Goal: Task Accomplishment & Management: Manage account settings

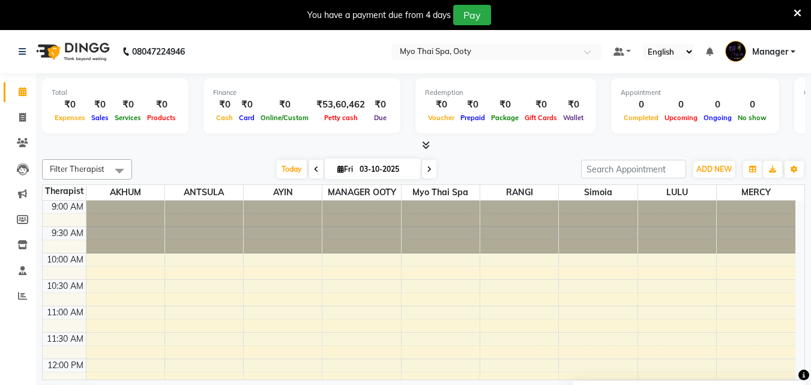
scroll to position [373, 0]
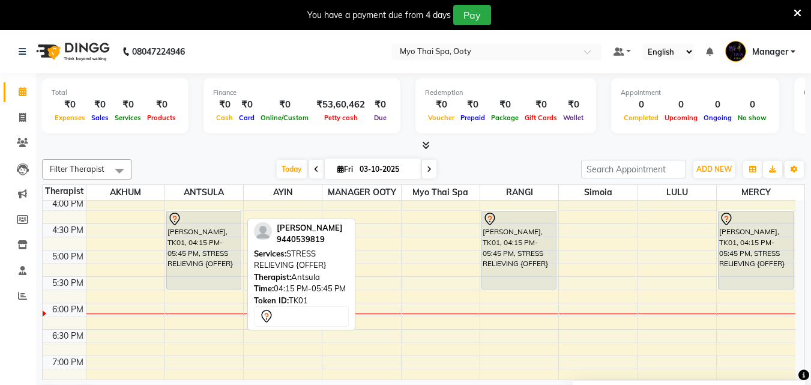
click at [212, 251] on div "[PERSON_NAME], TK01, 04:15 PM-05:45 PM, STRESS RELIEVING {OFFER}" at bounding box center [204, 249] width 74 height 77
select select "7"
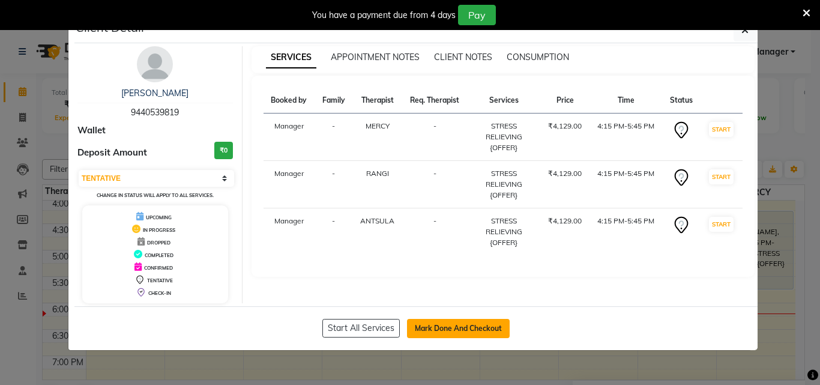
click at [455, 326] on button "Mark Done And Checkout" at bounding box center [458, 328] width 103 height 19
select select "service"
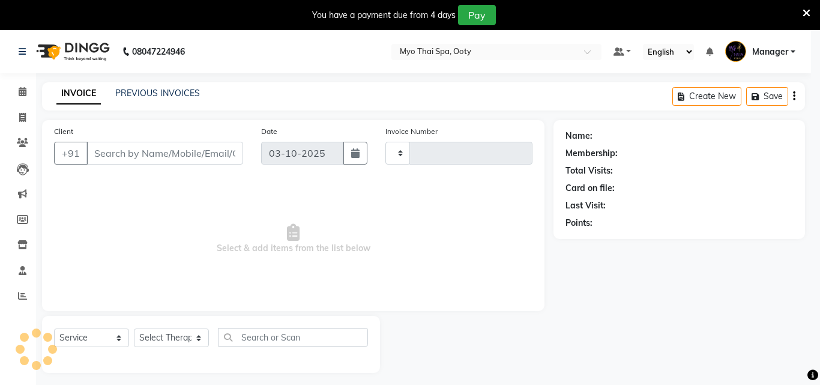
type input "1027"
select select "558"
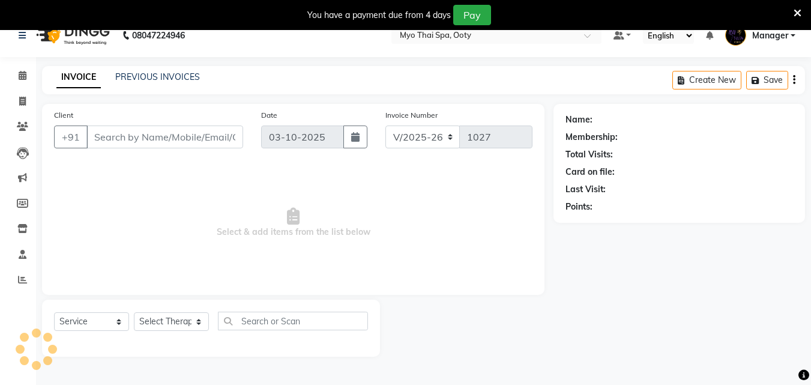
type input "9440539819"
select select "86044"
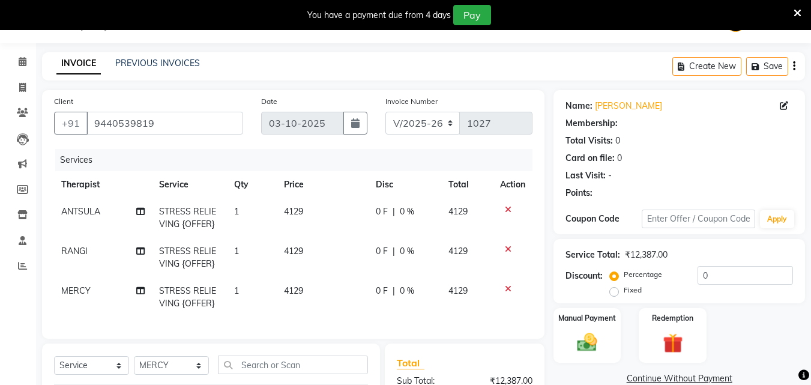
scroll to position [193, 0]
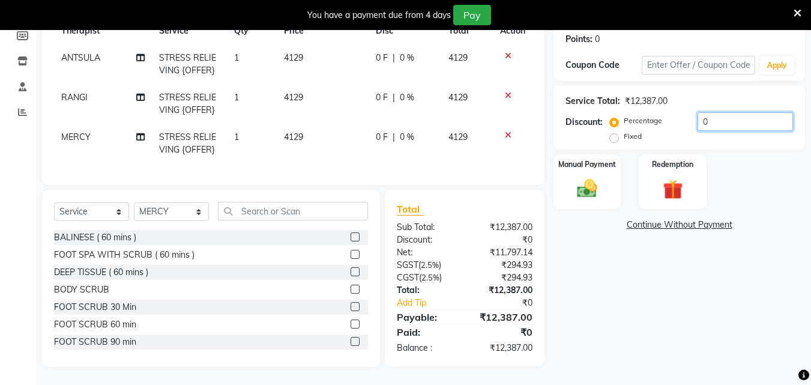
click at [716, 114] on input "0" at bounding box center [744, 121] width 95 height 19
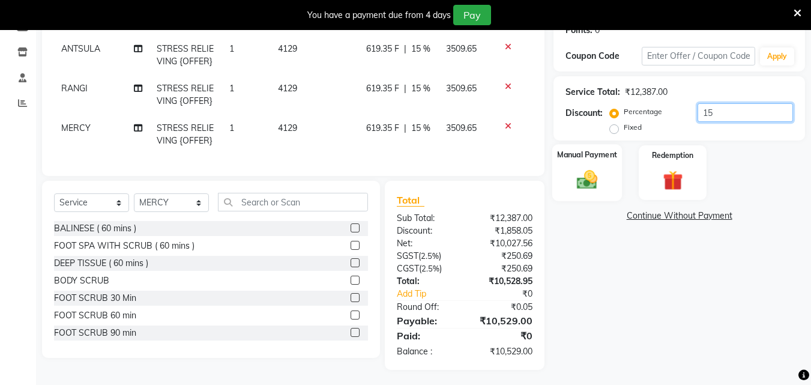
type input "15"
click at [585, 175] on img at bounding box center [587, 179] width 34 height 24
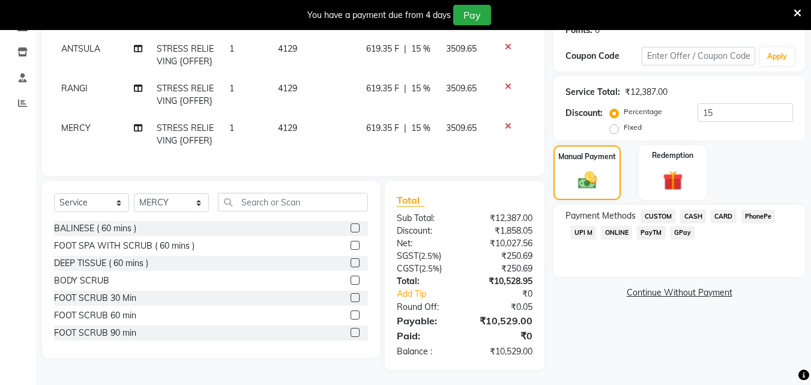
click at [724, 215] on span "CARD" at bounding box center [724, 216] width 26 height 14
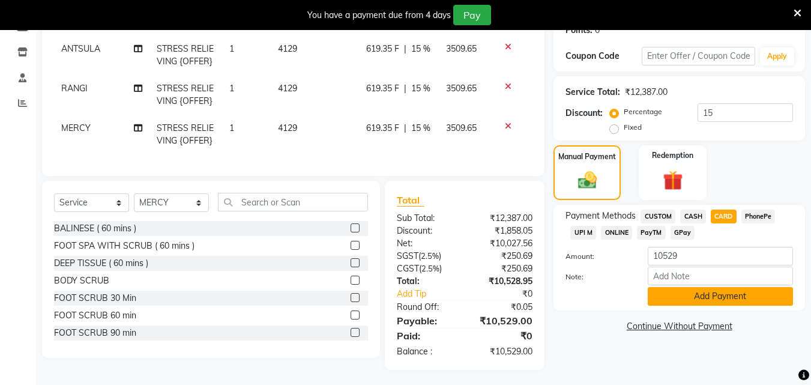
click at [699, 295] on button "Add Payment" at bounding box center [720, 296] width 145 height 19
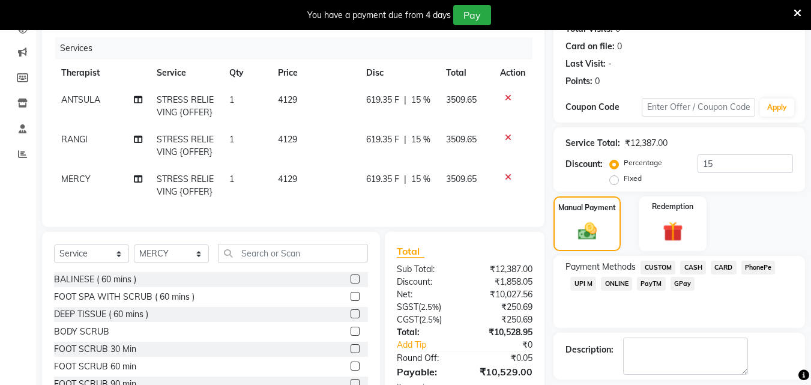
scroll to position [230, 0]
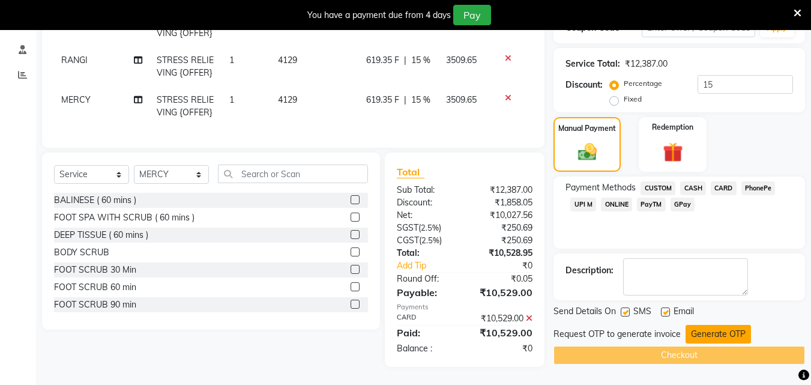
click at [733, 325] on button "Generate OTP" at bounding box center [717, 334] width 65 height 19
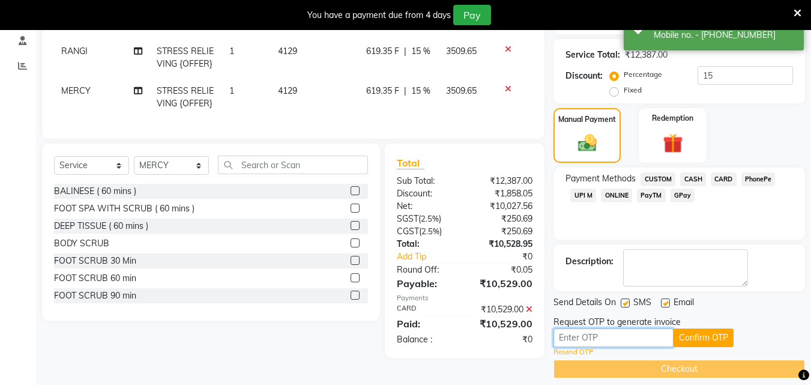
click at [655, 336] on input "text" at bounding box center [613, 337] width 120 height 19
type input "1454"
click at [729, 340] on button "Confirm OTP" at bounding box center [703, 337] width 60 height 19
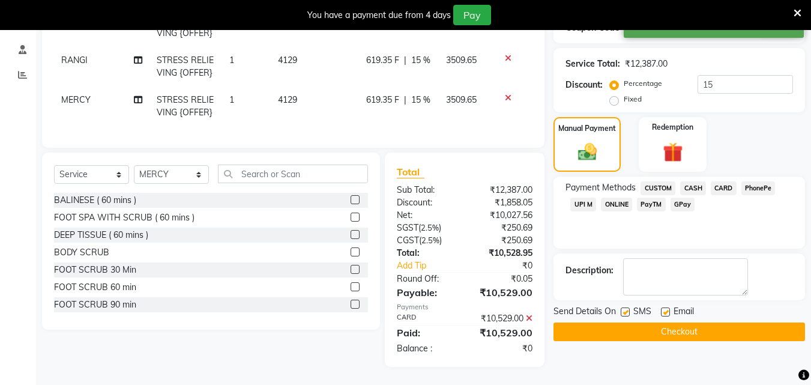
click at [587, 322] on button "Checkout" at bounding box center [678, 331] width 251 height 19
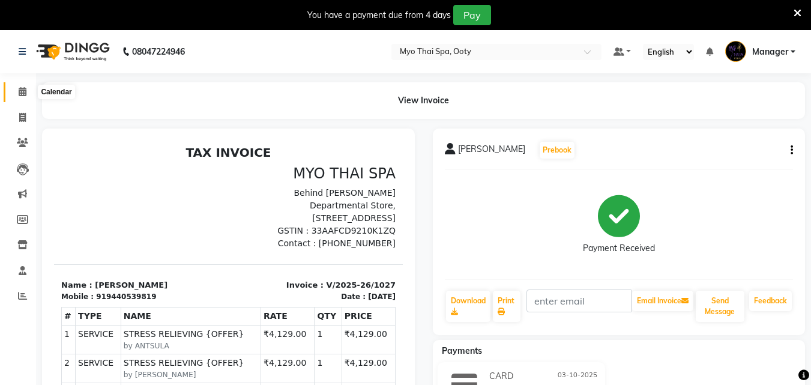
click at [24, 91] on icon at bounding box center [23, 91] width 8 height 9
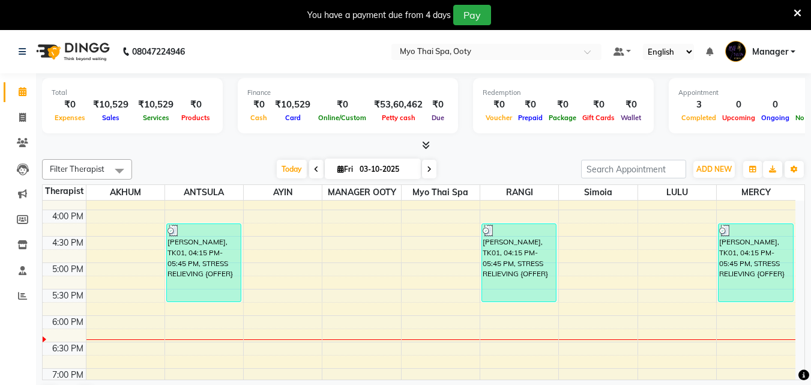
scroll to position [420, 0]
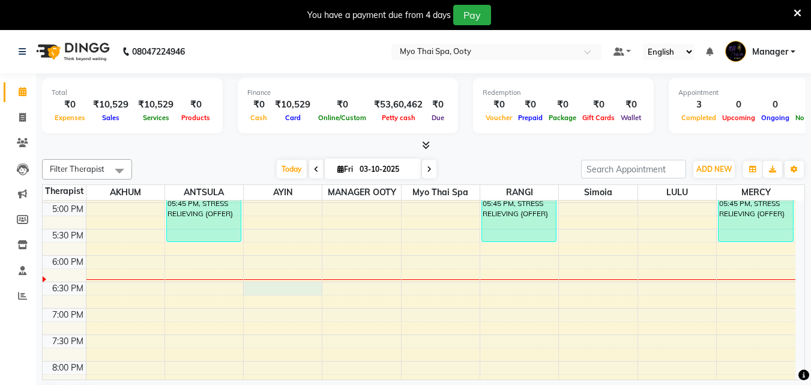
click at [301, 291] on div "9:00 AM 9:30 AM 10:00 AM 10:30 AM 11:00 AM 11:30 AM 12:00 PM 12:30 PM 1:00 PM 1…" at bounding box center [419, 123] width 753 height 686
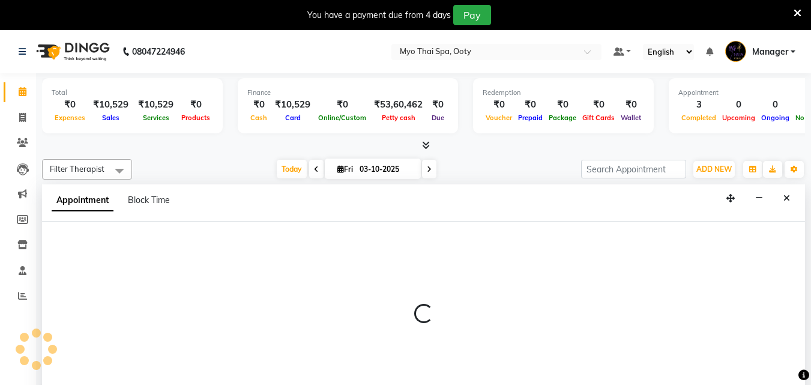
scroll to position [31, 0]
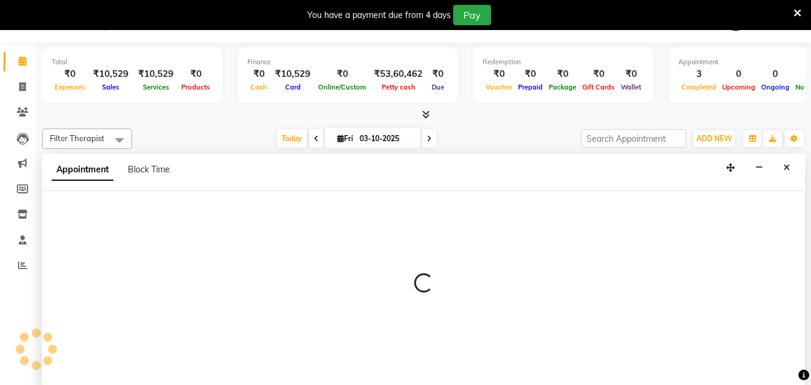
select select "84004"
select select "1110"
select select "tentative"
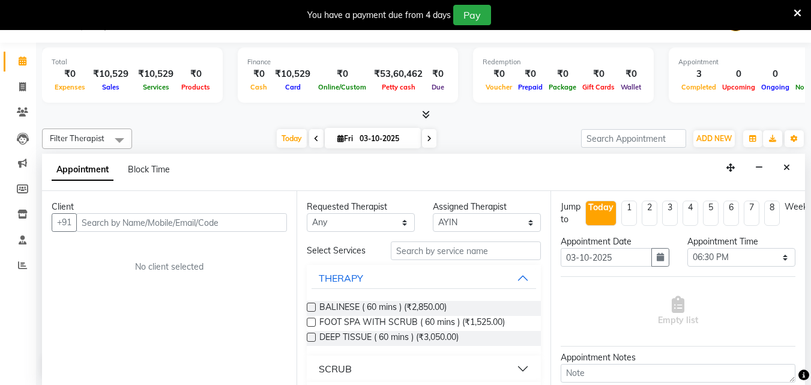
drag, startPoint x: 160, startPoint y: 229, endPoint x: 258, endPoint y: 254, distance: 101.6
click at [162, 230] on input "text" at bounding box center [181, 222] width 211 height 19
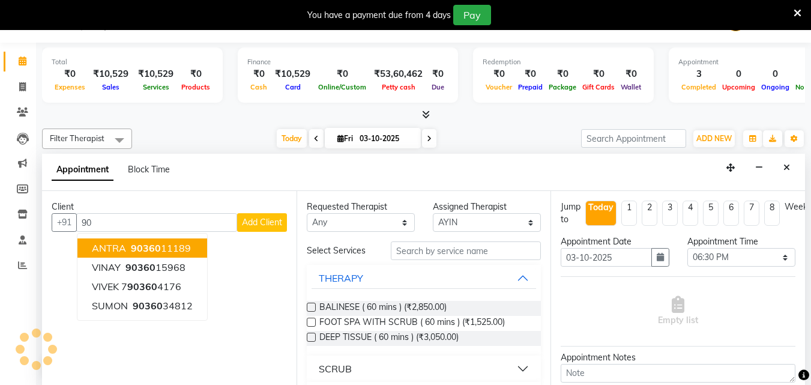
type input "9"
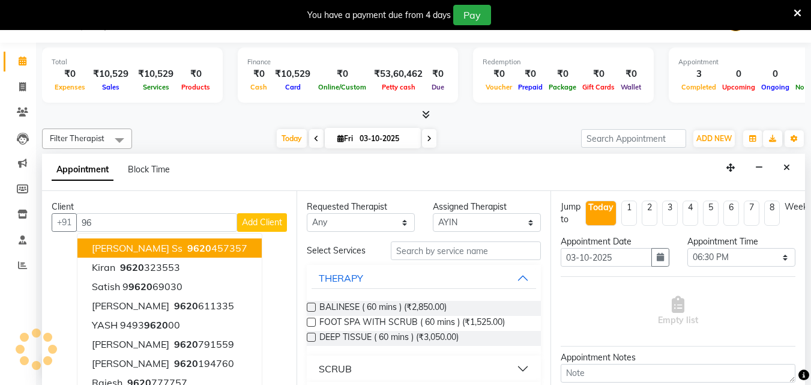
type input "9"
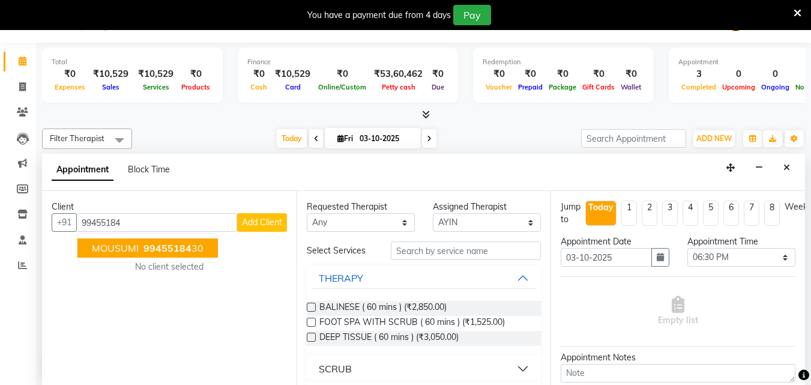
click at [167, 255] on button "MOUSUMI 99455184 30" at bounding box center [147, 247] width 140 height 19
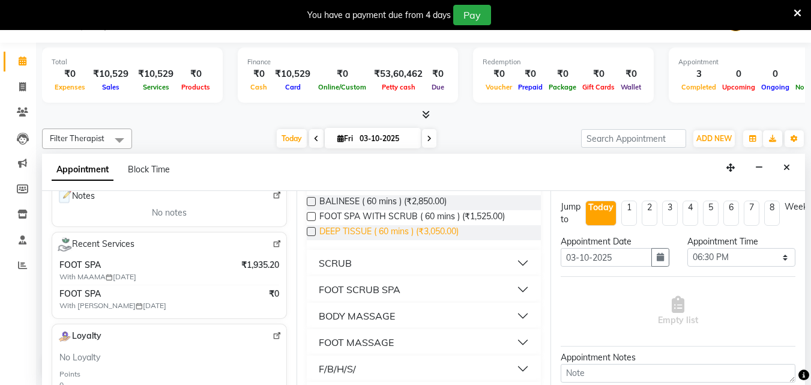
scroll to position [120, 0]
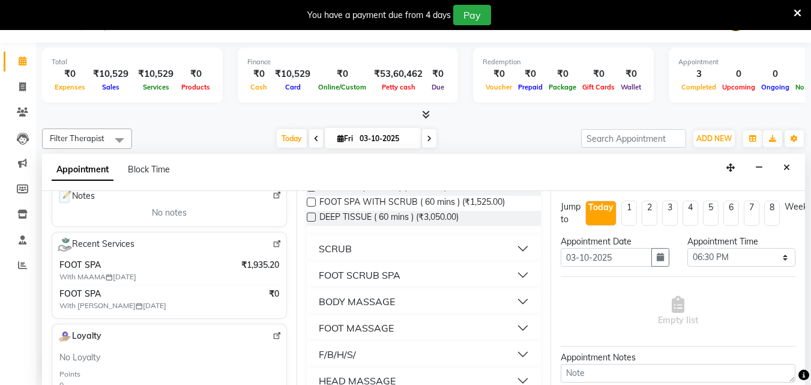
type input "9945518430"
click at [513, 326] on button "FOOT MASSAGE" at bounding box center [423, 328] width 225 height 22
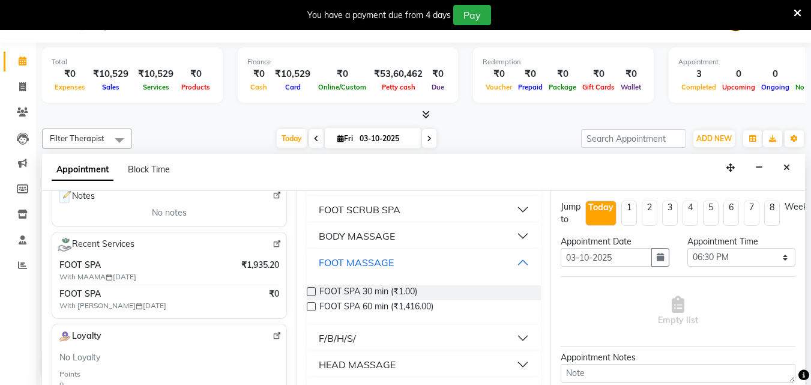
scroll to position [214, 0]
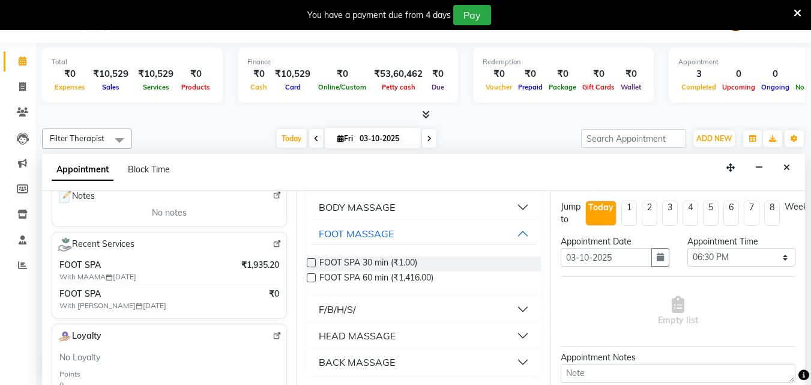
click at [519, 309] on button "F/B/H/S/" at bounding box center [423, 309] width 225 height 22
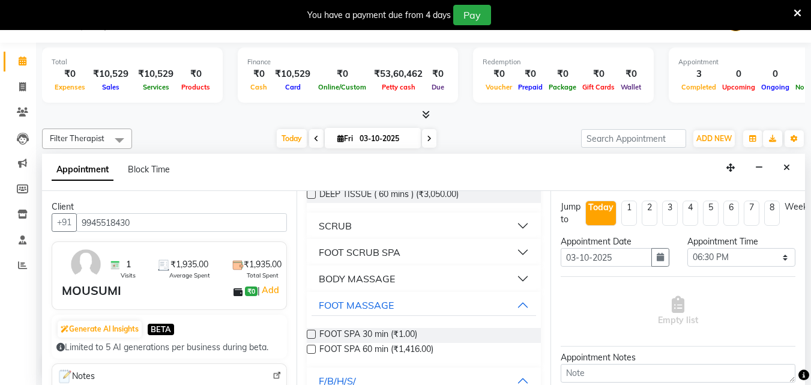
scroll to position [143, 0]
click at [513, 277] on button "BODY MASSAGE" at bounding box center [423, 278] width 225 height 22
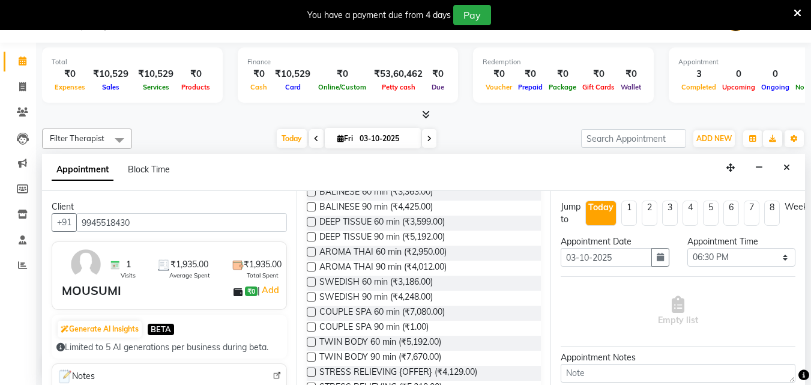
scroll to position [263, 0]
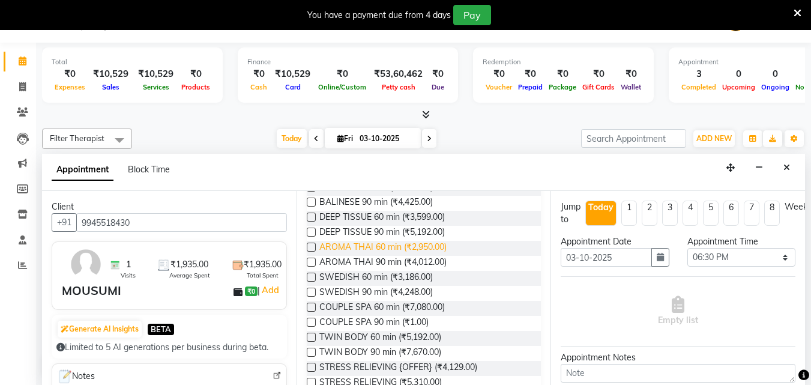
click at [372, 247] on span "AROMA THAI 60 min (₹2,950.00)" at bounding box center [382, 248] width 127 height 15
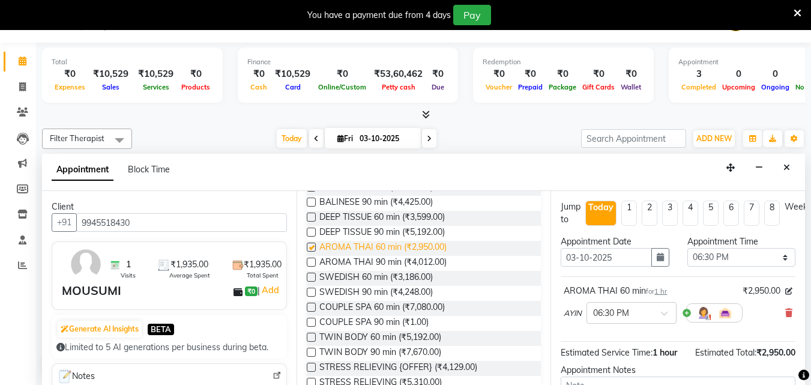
checkbox input "false"
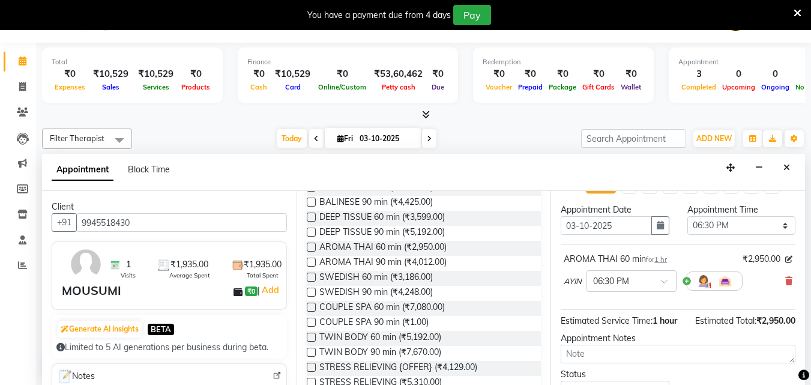
scroll to position [120, 0]
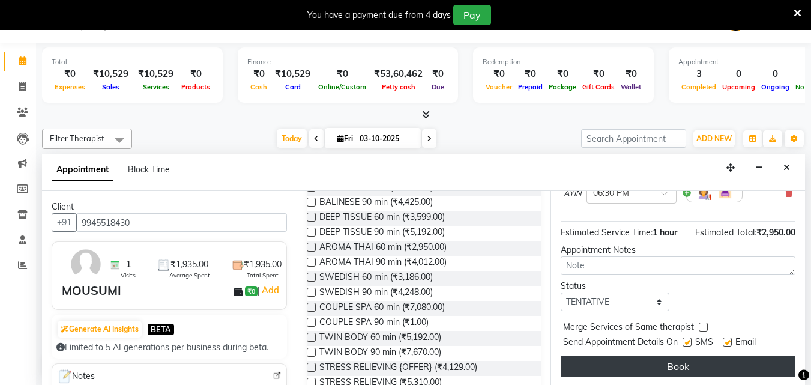
click at [601, 369] on button "Book" at bounding box center [678, 366] width 235 height 22
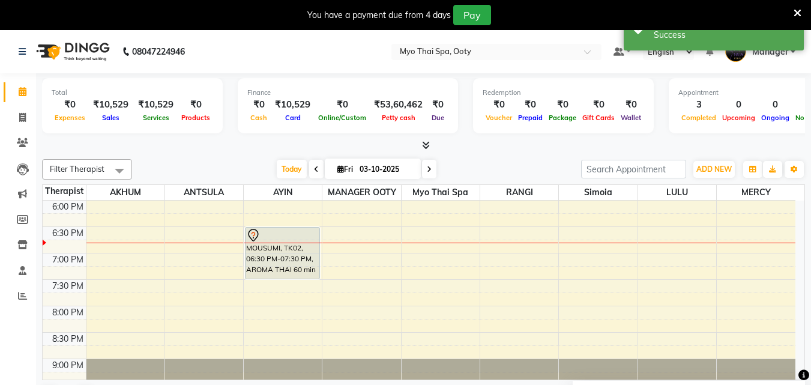
scroll to position [447, 0]
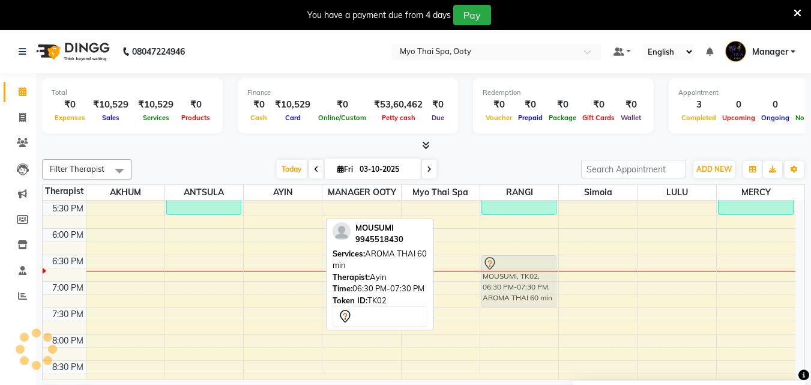
drag, startPoint x: 283, startPoint y: 275, endPoint x: 541, endPoint y: 272, distance: 257.5
click at [541, 272] on tr "[PERSON_NAME], TK01, 04:15 PM-05:45 PM, STRESS RELIEVING {OFFER} MOUSUMI, TK02,…" at bounding box center [419, 96] width 753 height 686
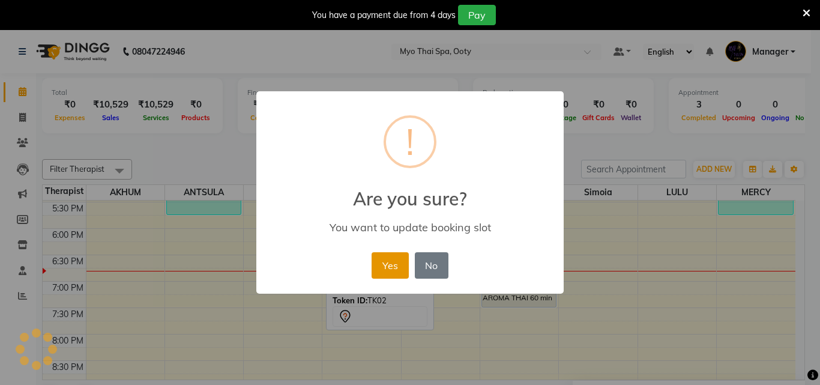
click at [391, 262] on button "Yes" at bounding box center [390, 265] width 37 height 26
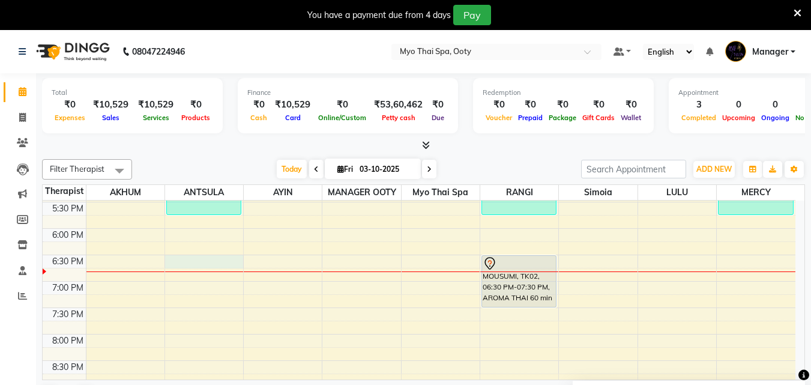
click at [184, 268] on div "9:00 AM 9:30 AM 10:00 AM 10:30 AM 11:00 AM 11:30 AM 12:00 PM 12:30 PM 1:00 PM 1…" at bounding box center [419, 96] width 753 height 686
select select "59515"
select select "tentative"
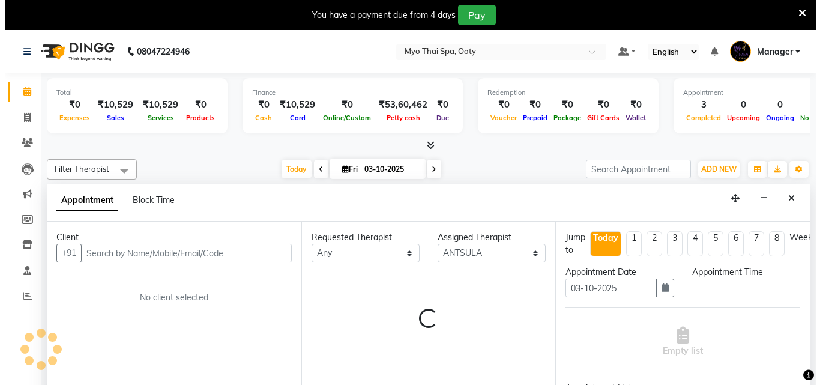
scroll to position [31, 0]
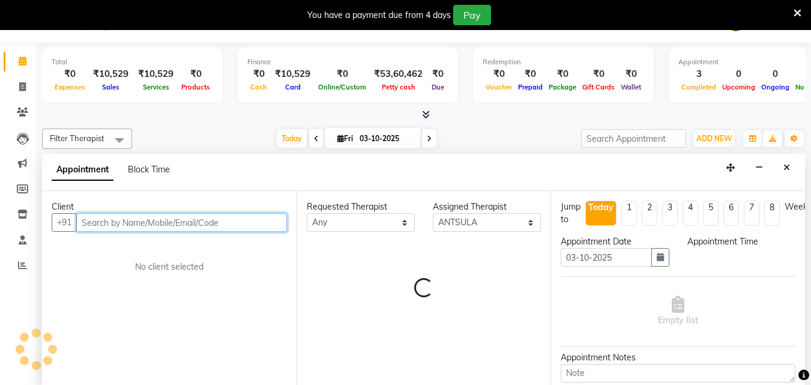
select select "1110"
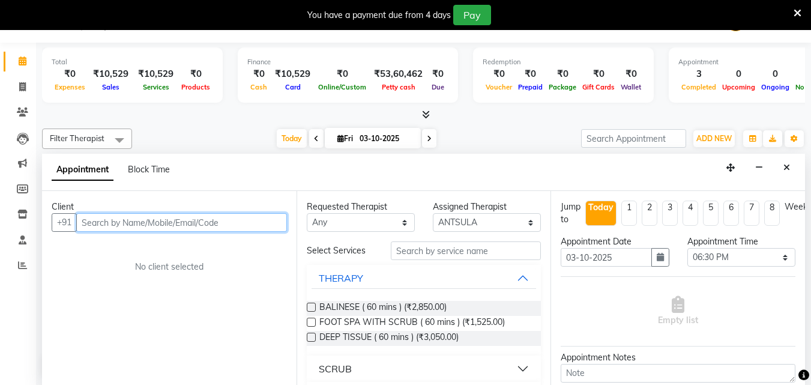
drag, startPoint x: 170, startPoint y: 220, endPoint x: 178, endPoint y: 239, distance: 20.4
click at [178, 239] on div "Client +91 No client selected" at bounding box center [169, 288] width 254 height 194
type input "9008751675"
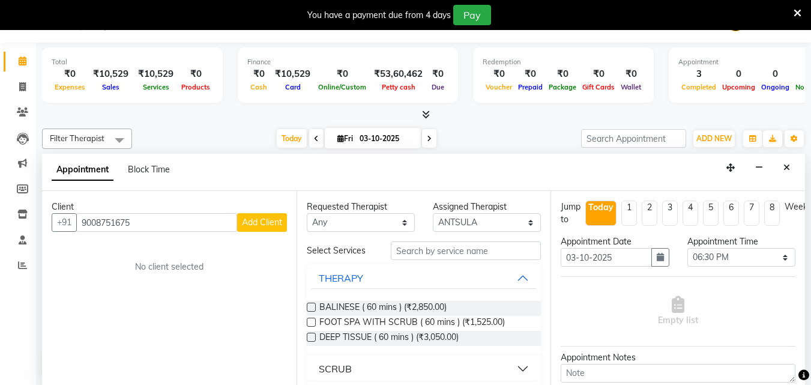
click at [260, 223] on span "Add Client" at bounding box center [262, 222] width 40 height 11
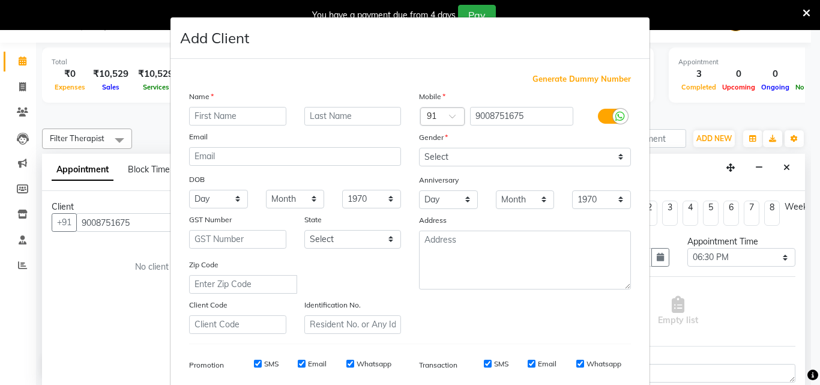
click at [227, 113] on input "text" at bounding box center [237, 116] width 97 height 19
type input "VARUN"
click at [472, 152] on select "Select [DEMOGRAPHIC_DATA] [DEMOGRAPHIC_DATA] Other Prefer Not To Say" at bounding box center [525, 157] width 212 height 19
select select "[DEMOGRAPHIC_DATA]"
click at [419, 148] on select "Select [DEMOGRAPHIC_DATA] [DEMOGRAPHIC_DATA] Other Prefer Not To Say" at bounding box center [525, 157] width 212 height 19
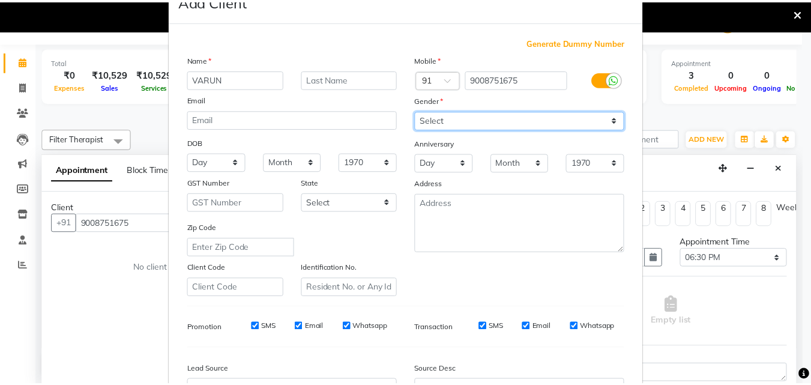
scroll to position [169, 0]
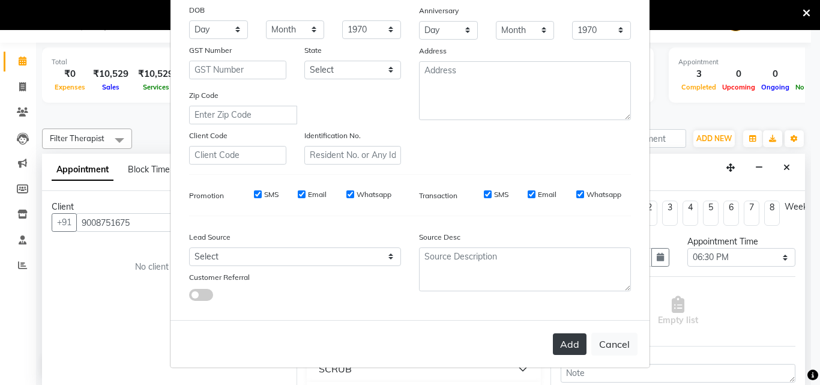
click at [553, 337] on button "Add" at bounding box center [570, 344] width 34 height 22
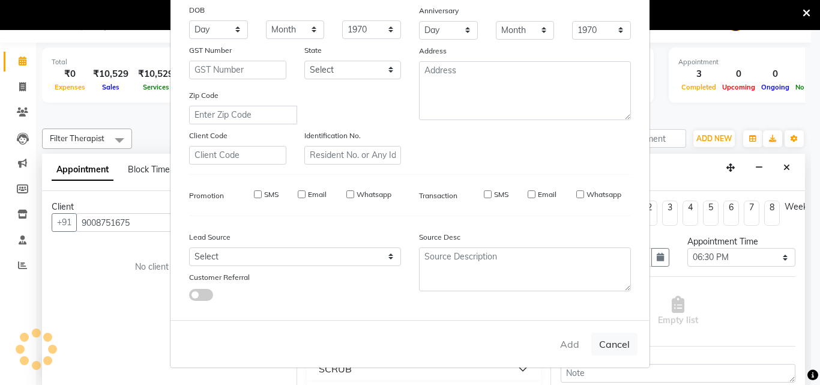
select select
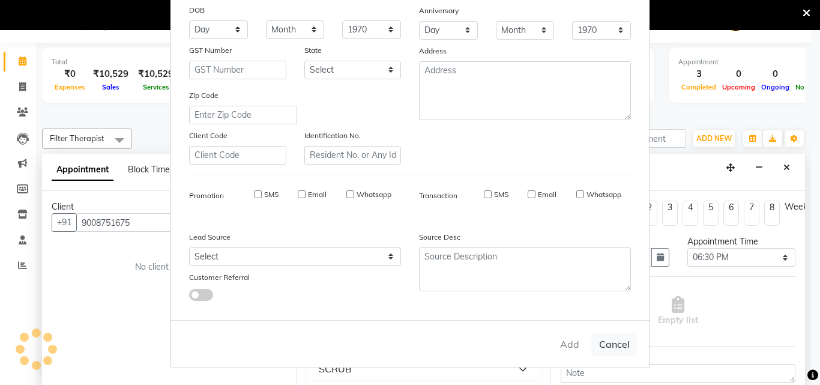
select select
checkbox input "false"
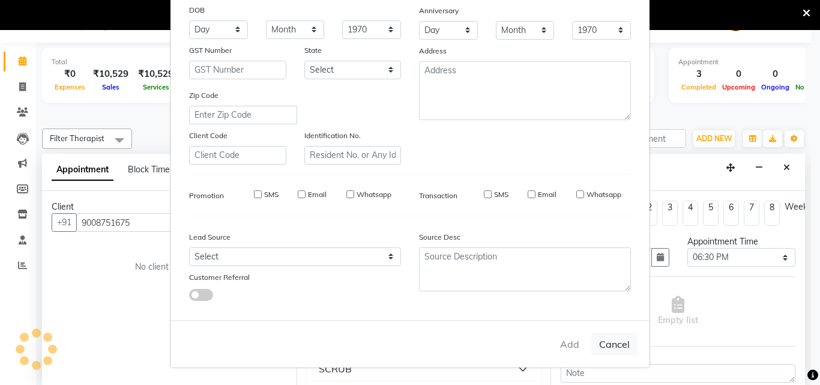
checkbox input "false"
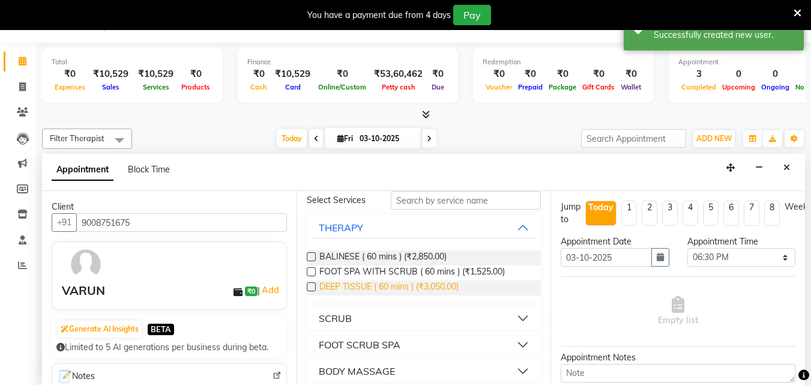
scroll to position [120, 0]
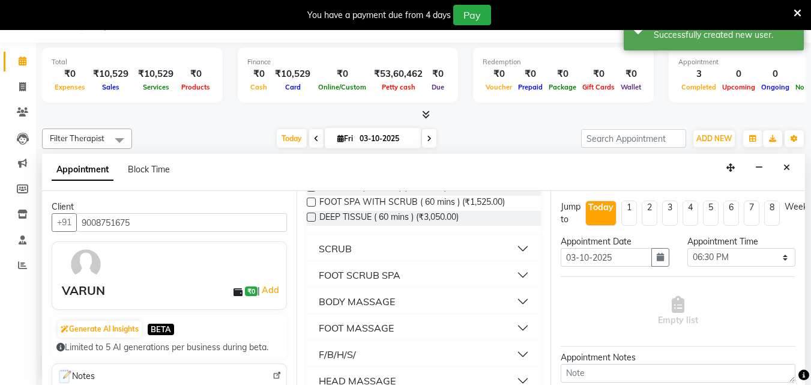
click at [514, 325] on button "FOOT MASSAGE" at bounding box center [423, 328] width 225 height 22
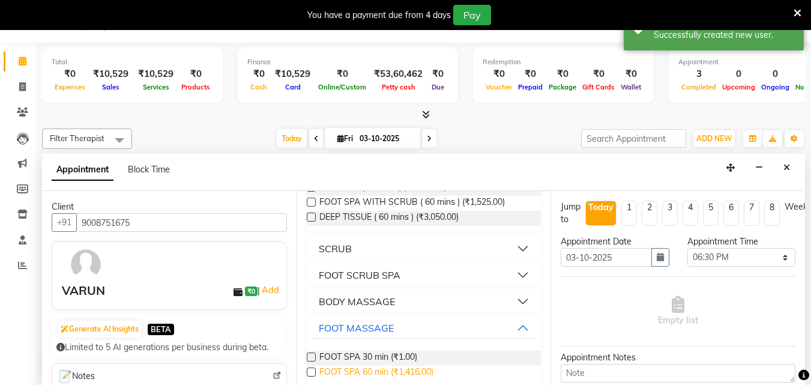
drag, startPoint x: 410, startPoint y: 368, endPoint x: 473, endPoint y: 357, distance: 64.0
click at [412, 367] on span "FOOT SPA 60 min (₹1,416.00)" at bounding box center [376, 373] width 114 height 15
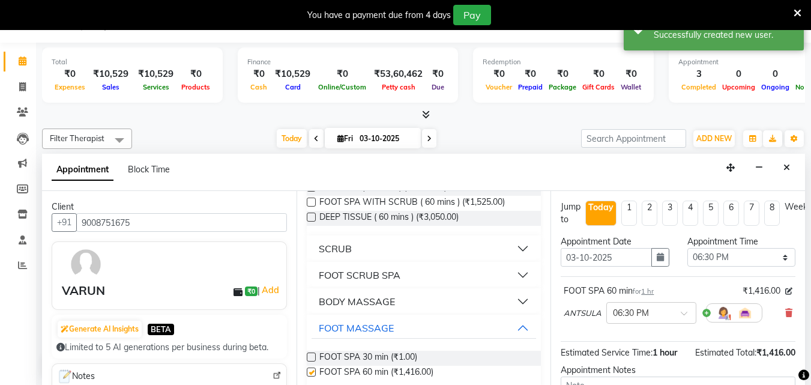
checkbox input "false"
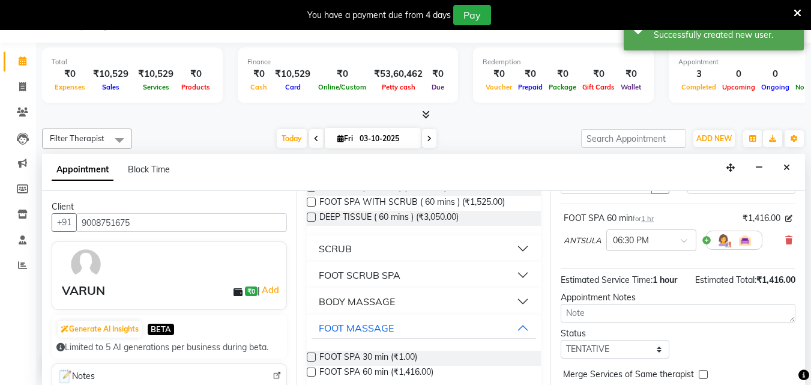
scroll to position [131, 0]
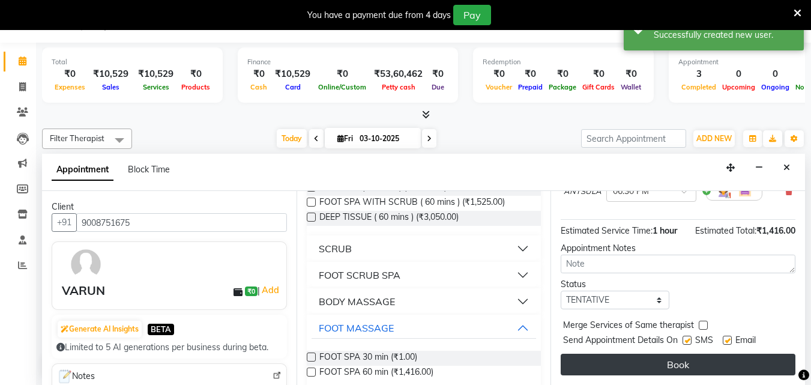
click at [611, 354] on button "Book" at bounding box center [678, 365] width 235 height 22
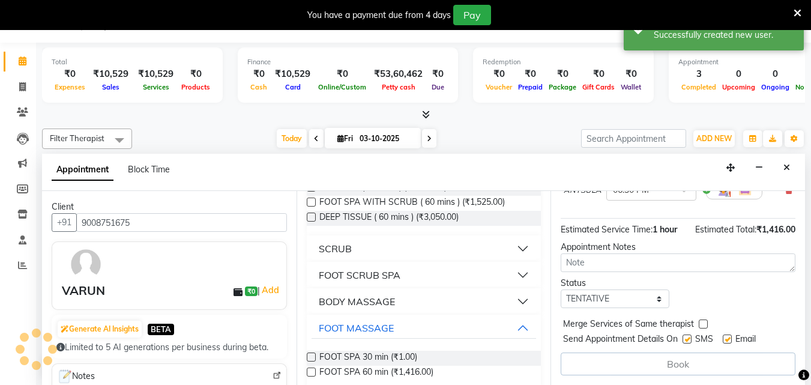
scroll to position [0, 0]
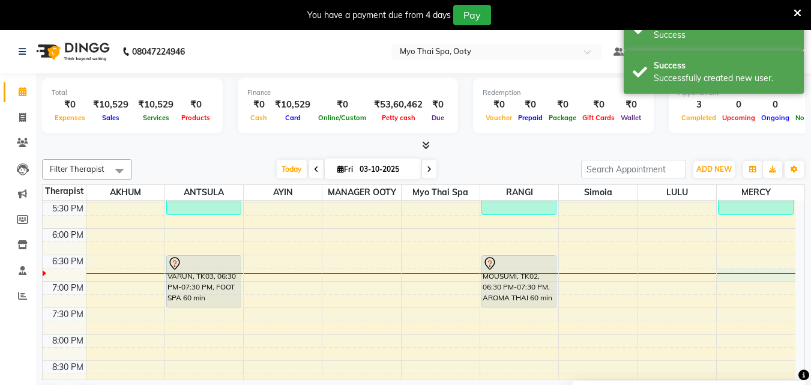
click at [738, 277] on div "9:00 AM 9:30 AM 10:00 AM 10:30 AM 11:00 AM 11:30 AM 12:00 PM 12:30 PM 1:00 PM 1…" at bounding box center [419, 96] width 753 height 686
select select "86044"
select select "1125"
select select "tentative"
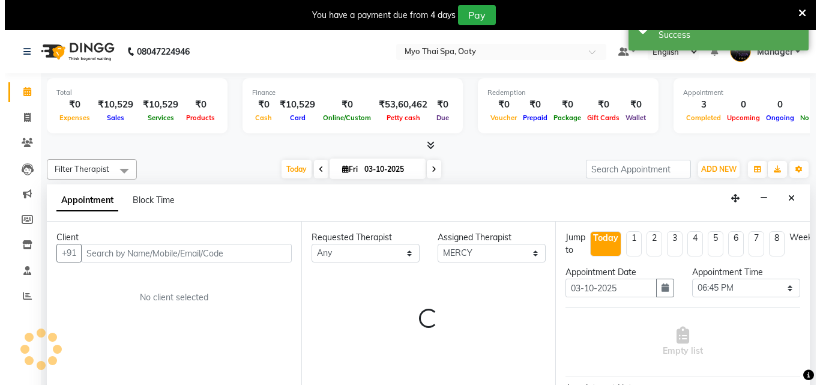
scroll to position [31, 0]
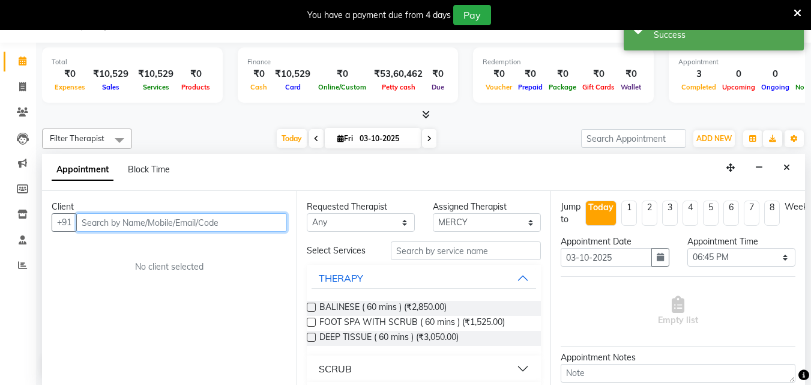
click at [103, 220] on input "text" at bounding box center [181, 222] width 211 height 19
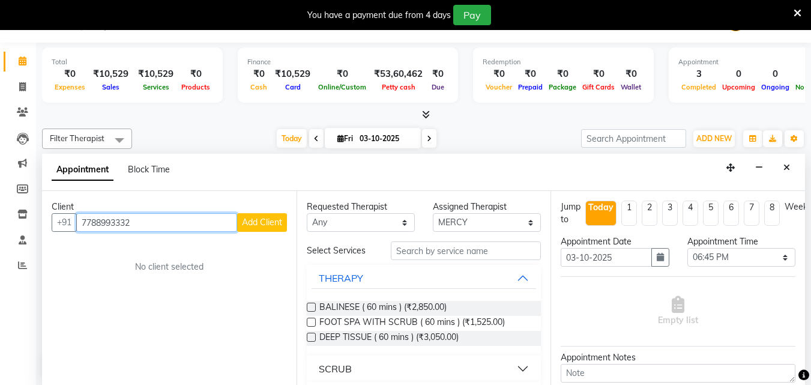
type input "7788993332"
click at [268, 217] on span "Add Client" at bounding box center [262, 222] width 40 height 11
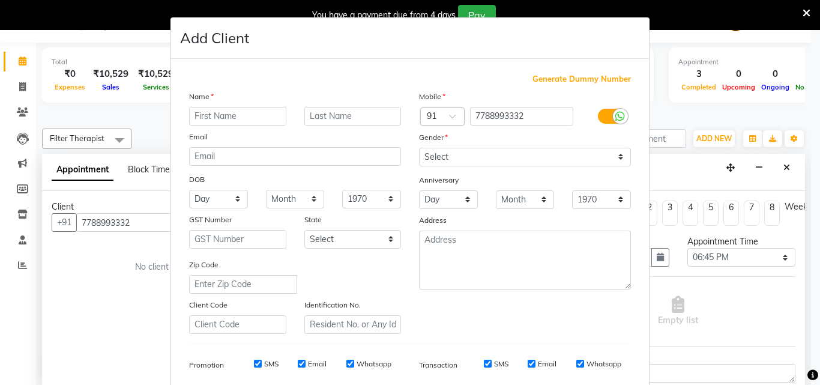
click at [205, 113] on input "text" at bounding box center [237, 116] width 97 height 19
type input "VIRAT"
click at [438, 155] on select "Select [DEMOGRAPHIC_DATA] [DEMOGRAPHIC_DATA] Other Prefer Not To Say" at bounding box center [525, 157] width 212 height 19
select select "[DEMOGRAPHIC_DATA]"
click at [419, 148] on select "Select [DEMOGRAPHIC_DATA] [DEMOGRAPHIC_DATA] Other Prefer Not To Say" at bounding box center [525, 157] width 212 height 19
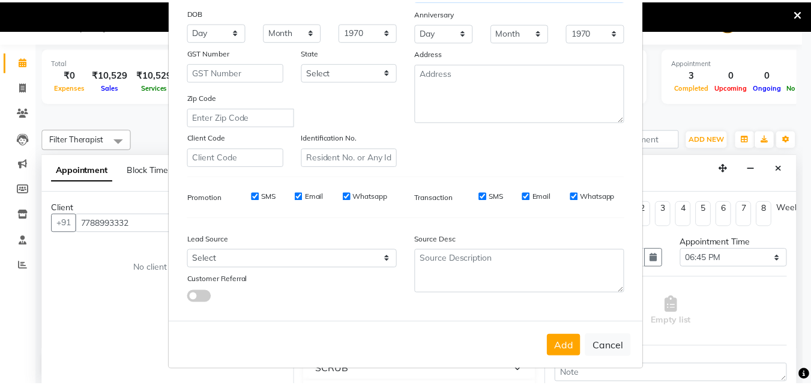
scroll to position [169, 0]
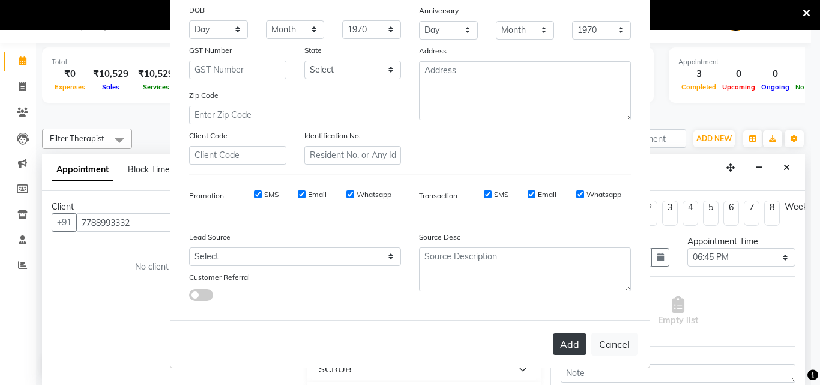
click at [571, 349] on button "Add" at bounding box center [570, 344] width 34 height 22
select select
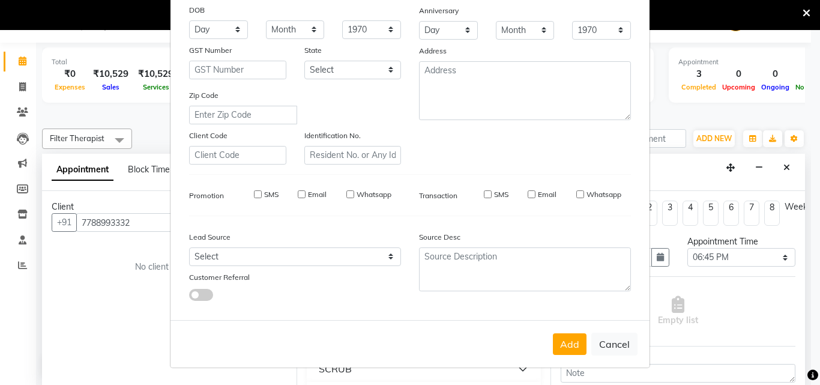
select select
checkbox input "false"
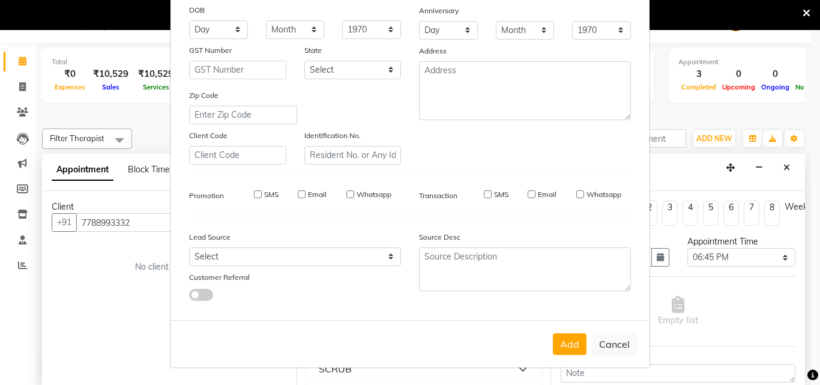
checkbox input "false"
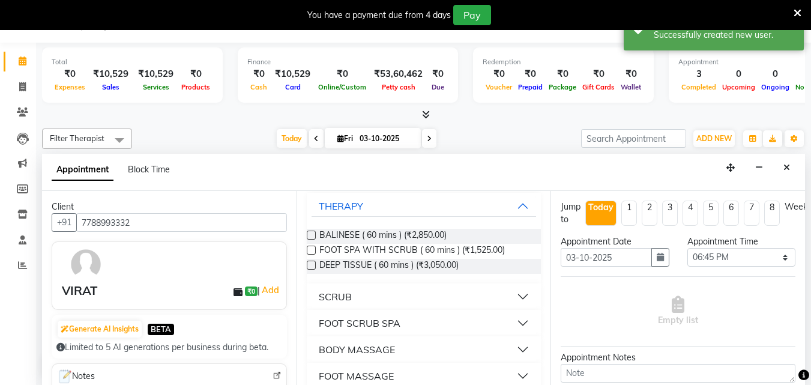
scroll to position [120, 0]
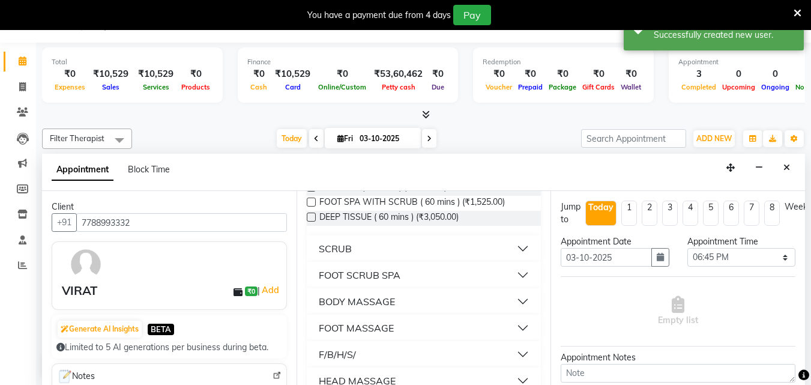
click at [511, 301] on button "BODY MASSAGE" at bounding box center [423, 301] width 225 height 22
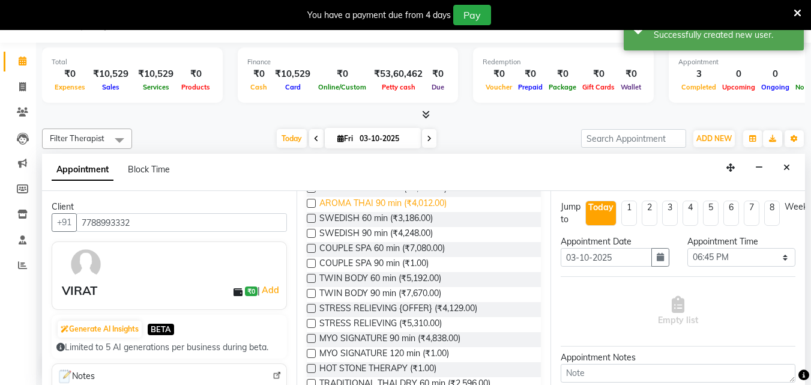
scroll to position [360, 0]
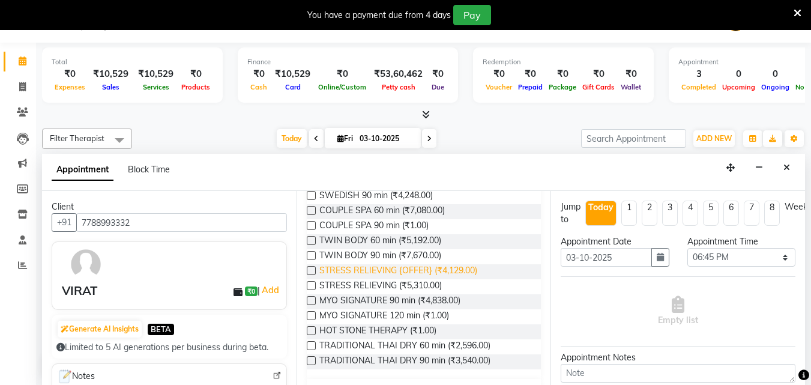
click at [397, 265] on span "STRESS RELIEVING {OFFER} (₹4,129.00)" at bounding box center [398, 271] width 158 height 15
checkbox input "false"
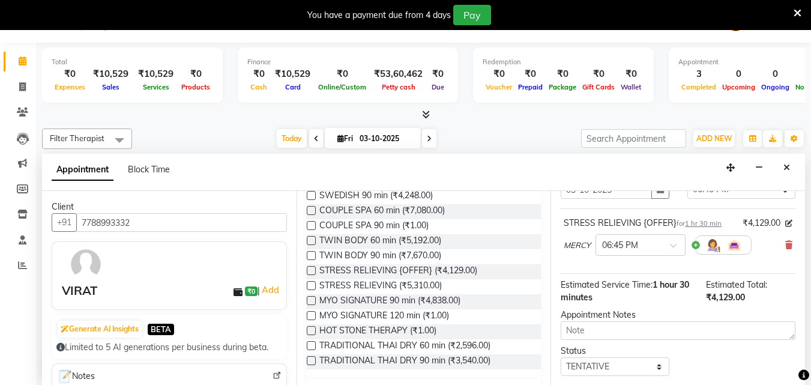
scroll to position [143, 0]
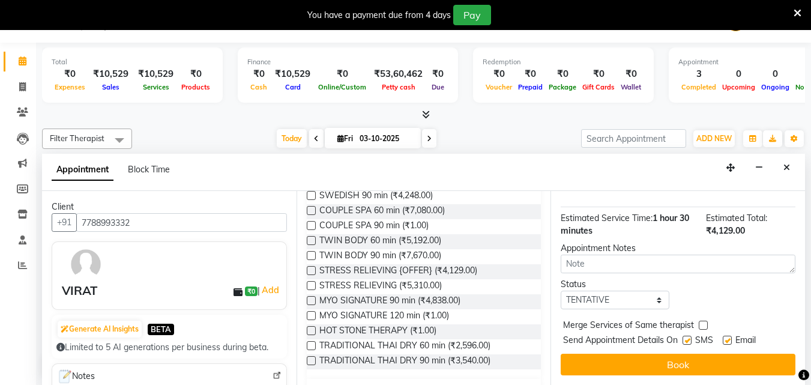
click at [628, 354] on button "Book" at bounding box center [678, 365] width 235 height 22
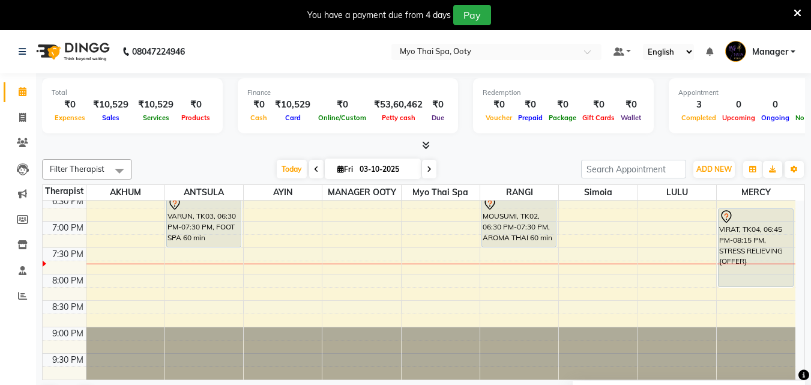
scroll to position [447, 0]
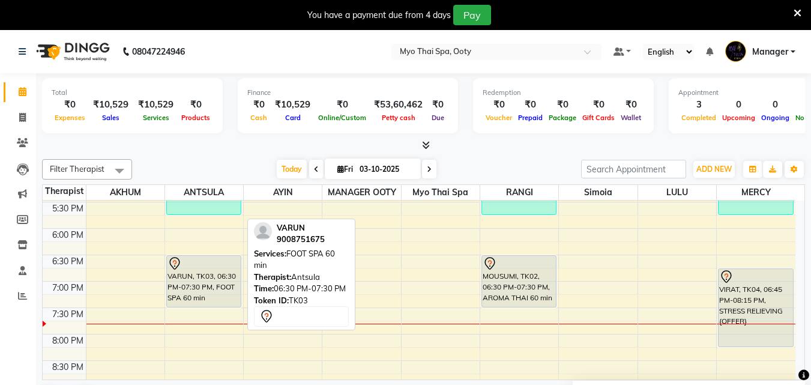
click at [208, 292] on div "VARUN, TK03, 06:30 PM-07:30 PM, FOOT SPA 60 min" at bounding box center [204, 281] width 74 height 51
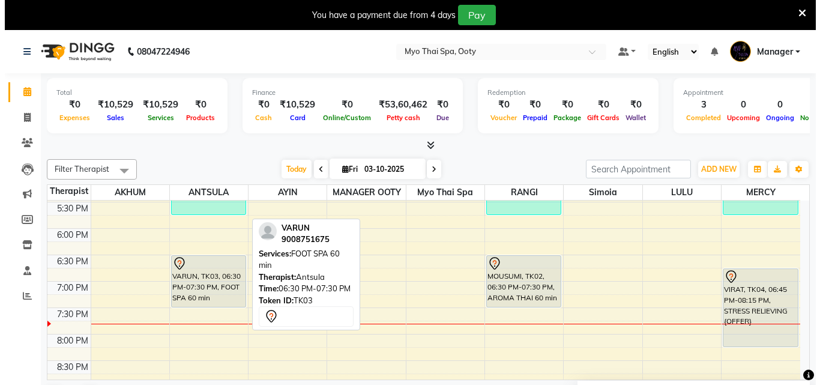
select select "7"
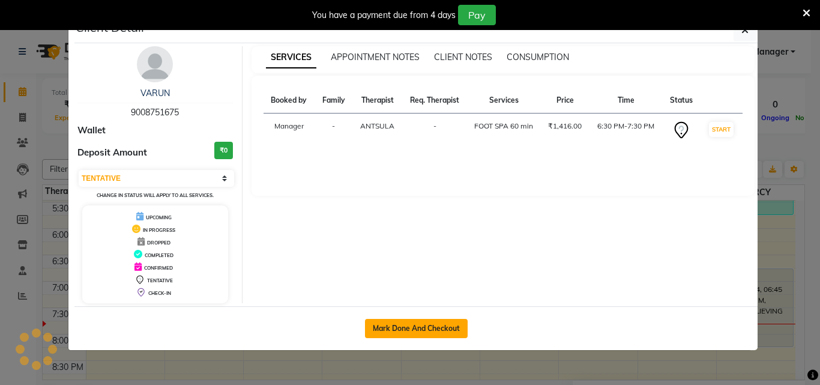
click at [425, 335] on button "Mark Done And Checkout" at bounding box center [416, 328] width 103 height 19
select select "service"
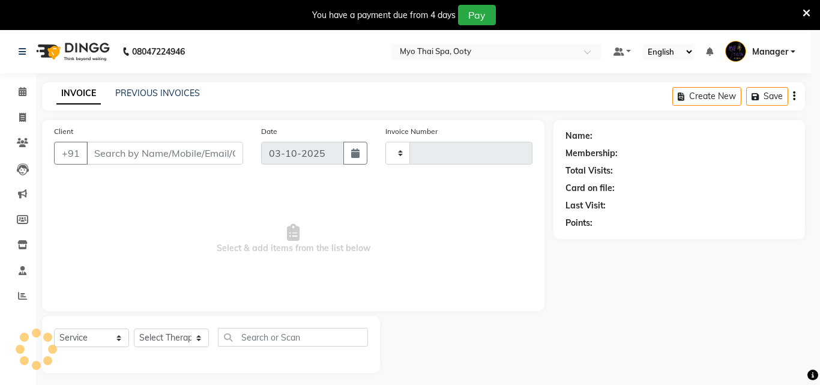
type input "1028"
select select "558"
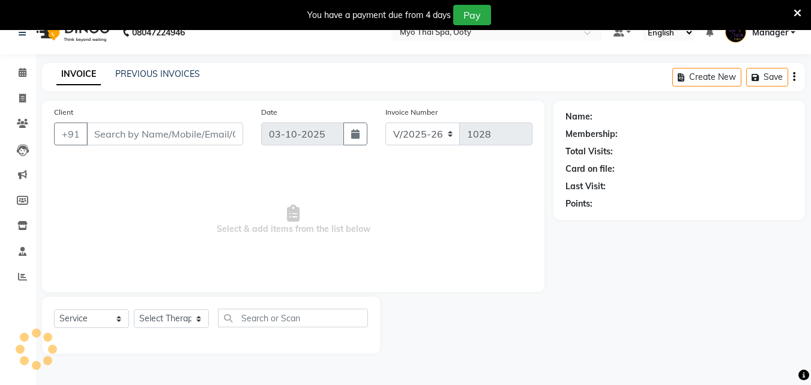
scroll to position [30, 0]
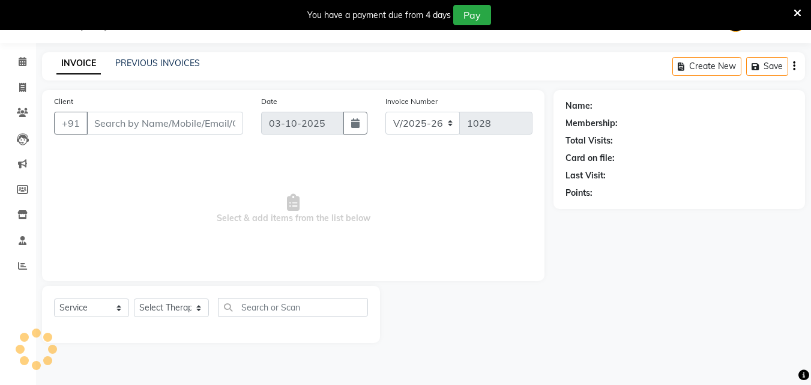
type input "9008751675"
select select "59515"
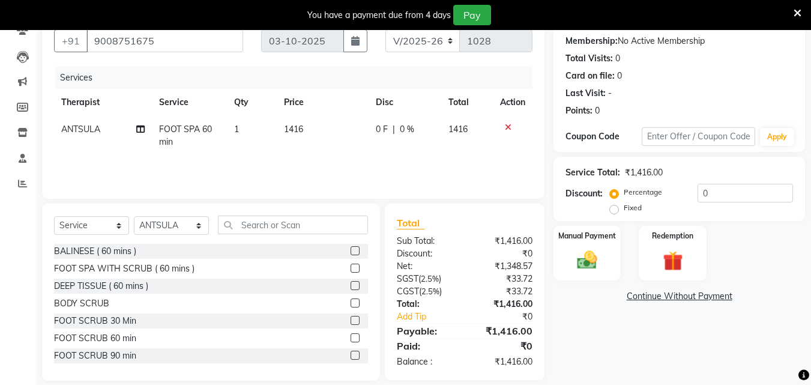
scroll to position [126, 0]
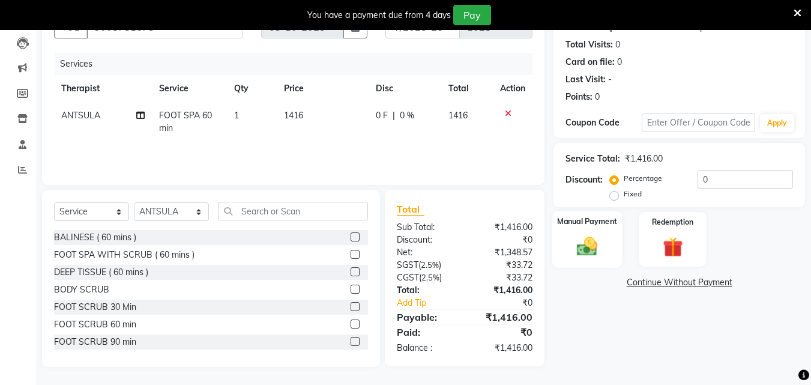
click at [595, 258] on img at bounding box center [587, 246] width 34 height 24
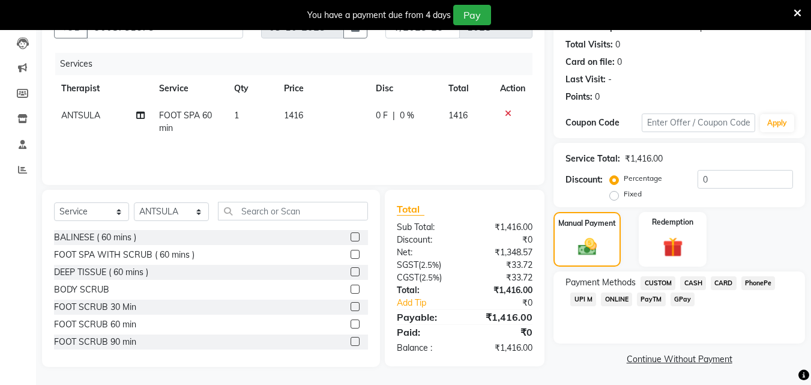
drag, startPoint x: 576, startPoint y: 299, endPoint x: 630, endPoint y: 308, distance: 54.2
click at [577, 299] on span "UPI M" at bounding box center [583, 299] width 26 height 14
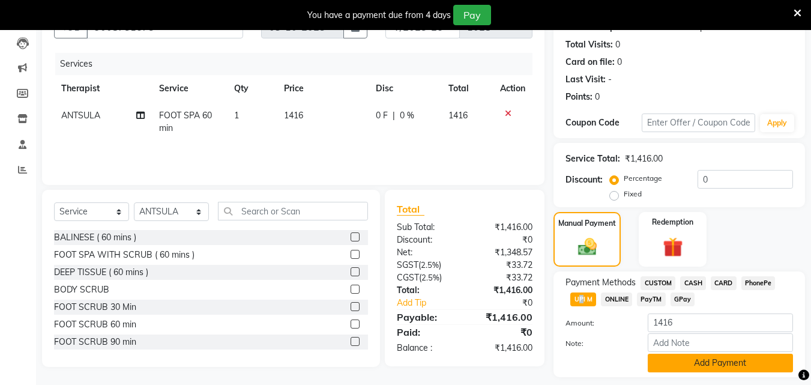
click at [678, 356] on button "Add Payment" at bounding box center [720, 363] width 145 height 19
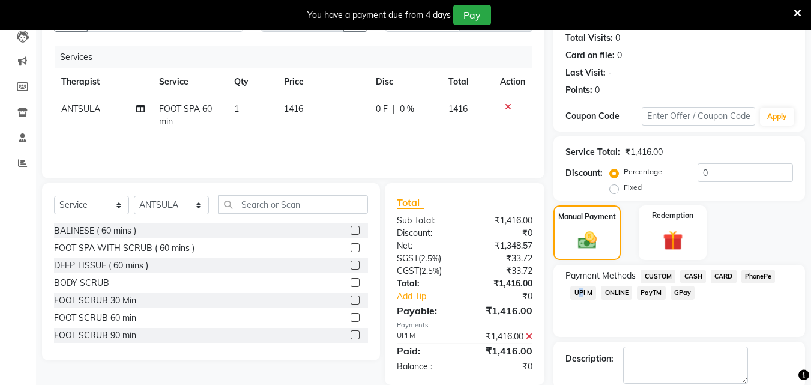
scroll to position [0, 0]
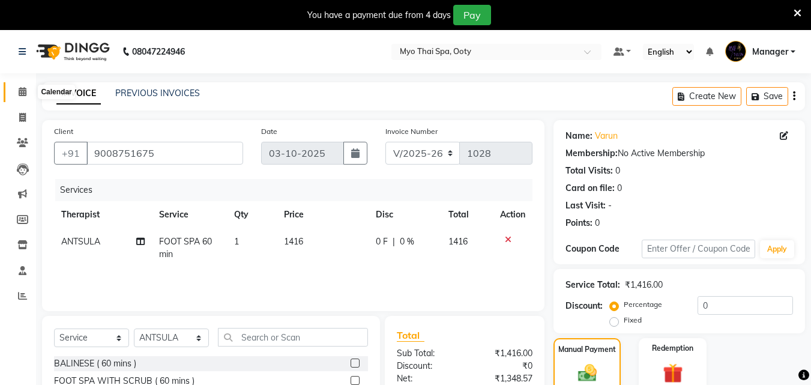
click at [28, 91] on span at bounding box center [22, 92] width 21 height 14
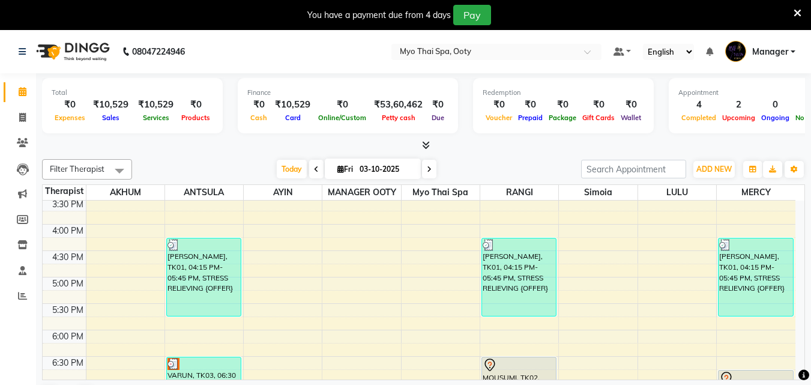
scroll to position [480, 0]
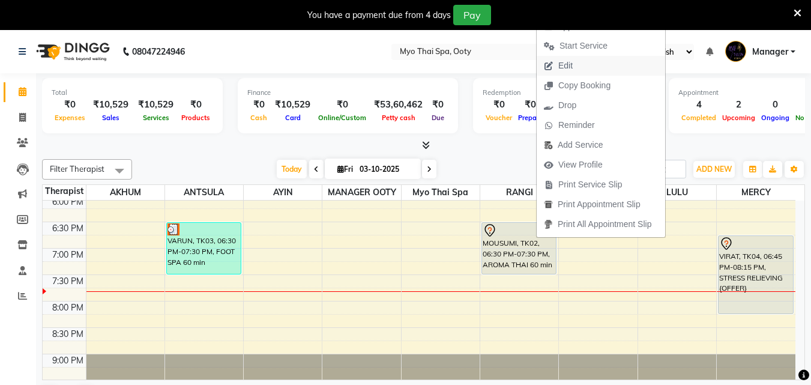
click at [569, 59] on span "Edit" at bounding box center [565, 65] width 14 height 13
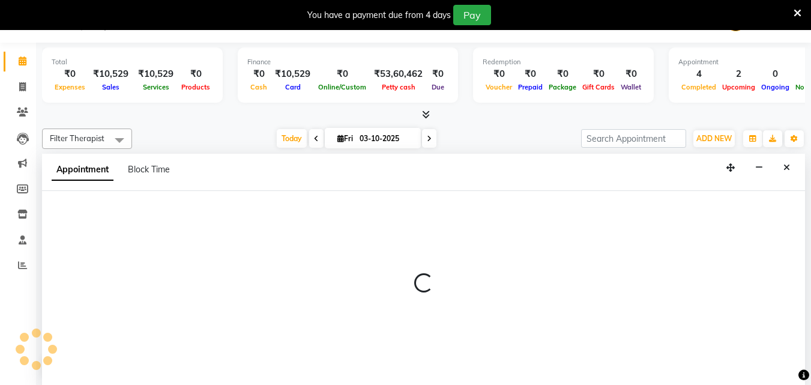
select select "tentative"
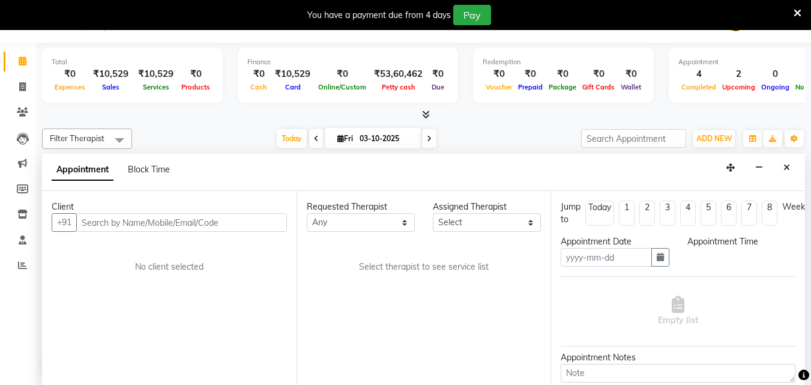
type input "03-10-2025"
select select "50629"
select select "1110"
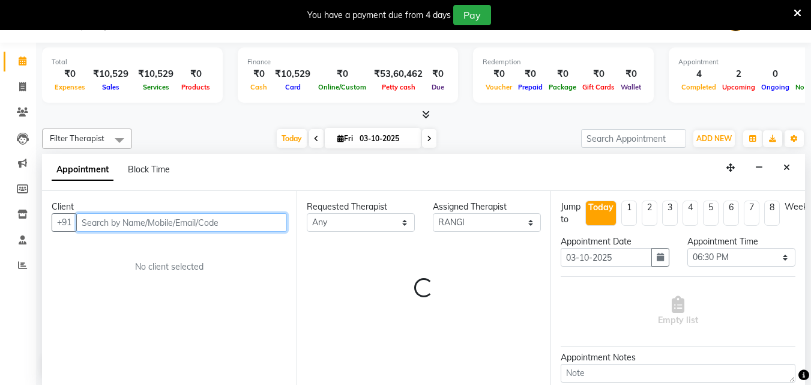
scroll to position [507, 0]
select select "62"
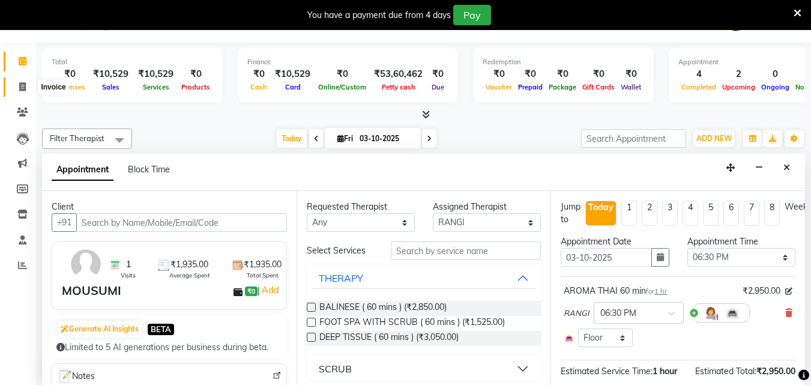
click at [23, 86] on icon at bounding box center [22, 86] width 7 height 9
select select "service"
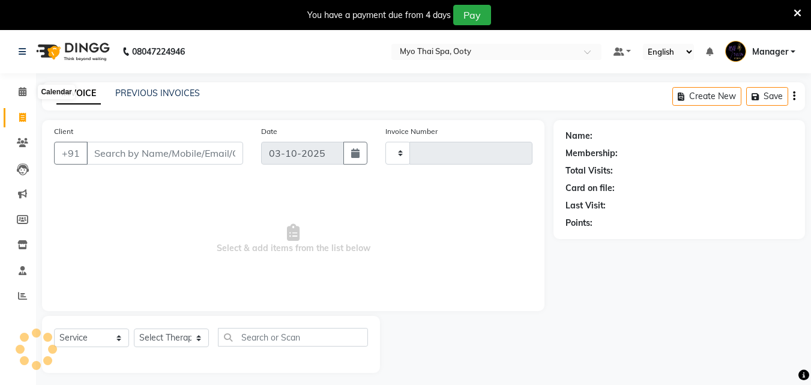
type input "1028"
select select "558"
click at [17, 98] on span at bounding box center [22, 92] width 21 height 14
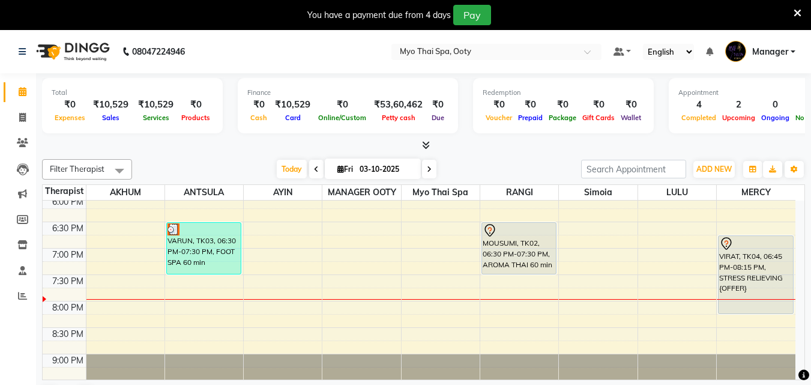
scroll to position [507, 0]
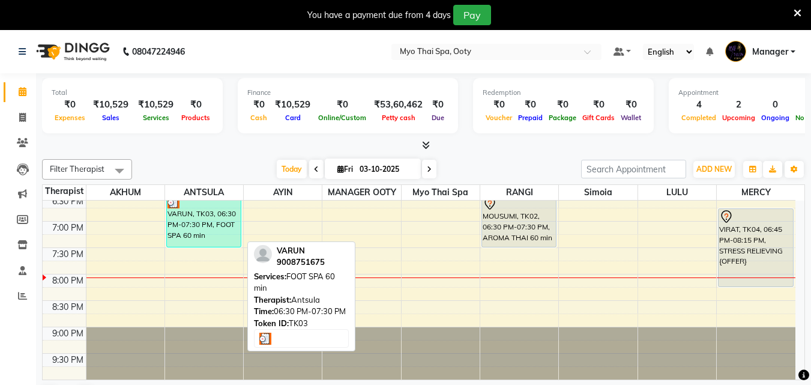
click at [217, 233] on div "VARUN, TK03, 06:30 PM-07:30 PM, FOOT SPA 60 min" at bounding box center [204, 221] width 74 height 51
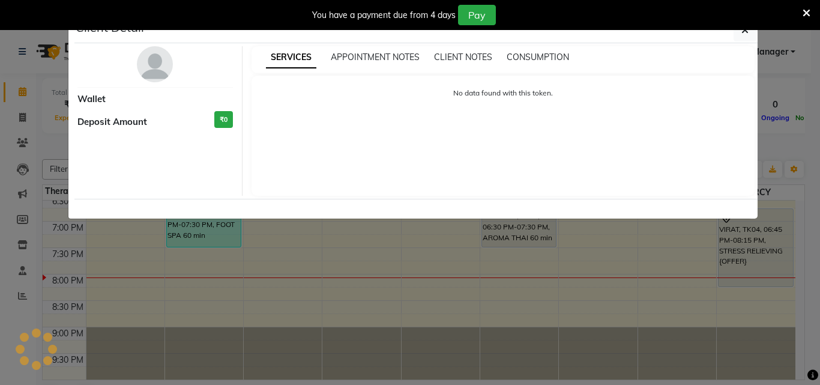
select select "3"
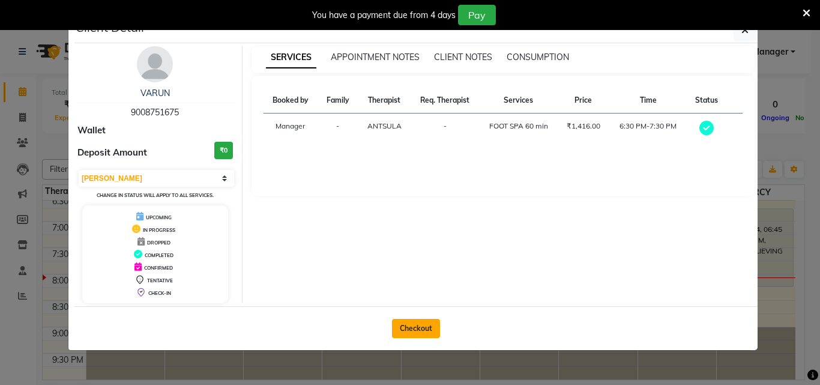
click at [418, 322] on button "Checkout" at bounding box center [416, 328] width 48 height 19
select select "service"
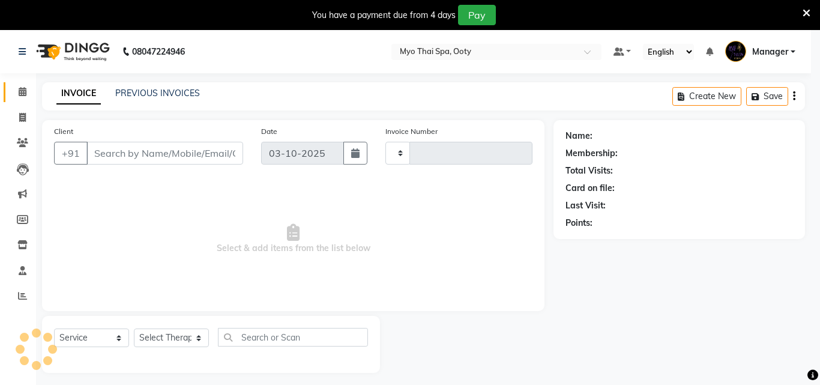
type input "1028"
select select "558"
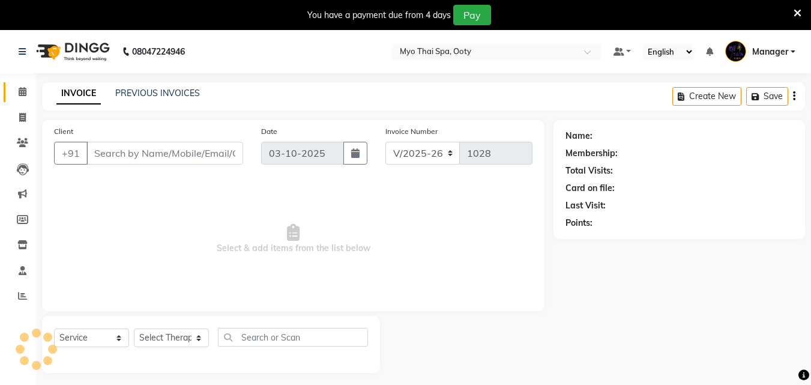
type input "9008751675"
select select "59515"
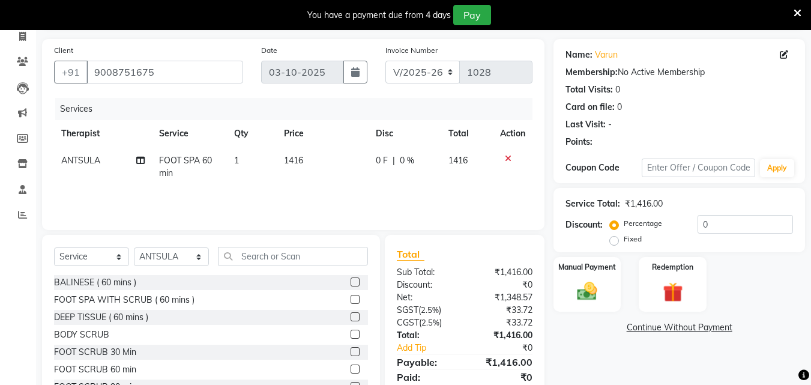
scroll to position [126, 0]
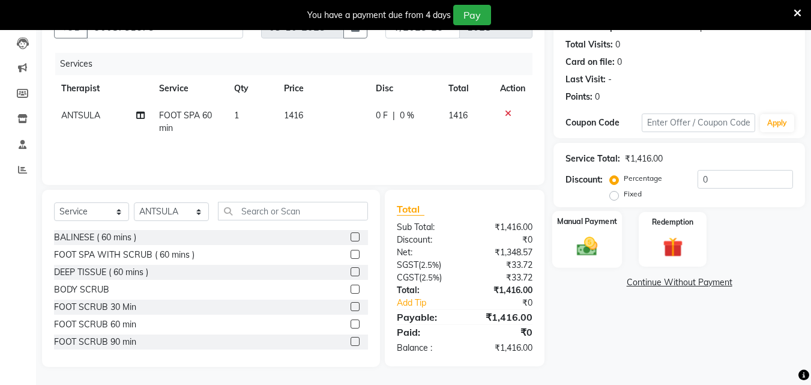
click at [571, 241] on img at bounding box center [587, 246] width 34 height 24
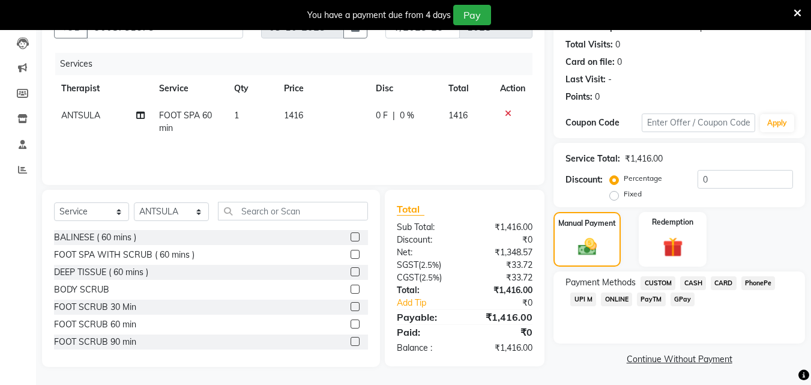
click at [579, 301] on span "UPI M" at bounding box center [583, 299] width 26 height 14
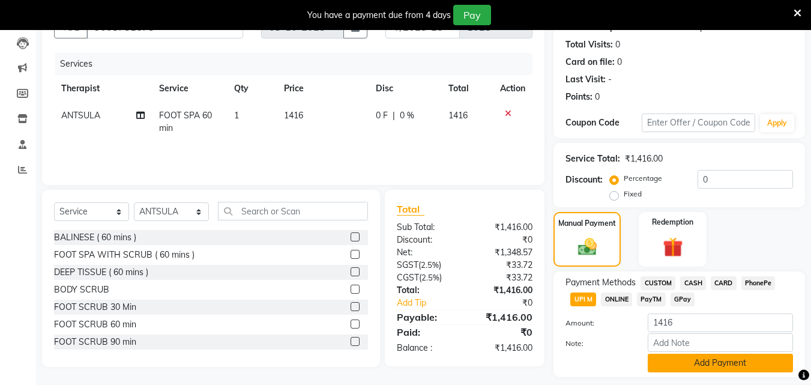
scroll to position [161, 0]
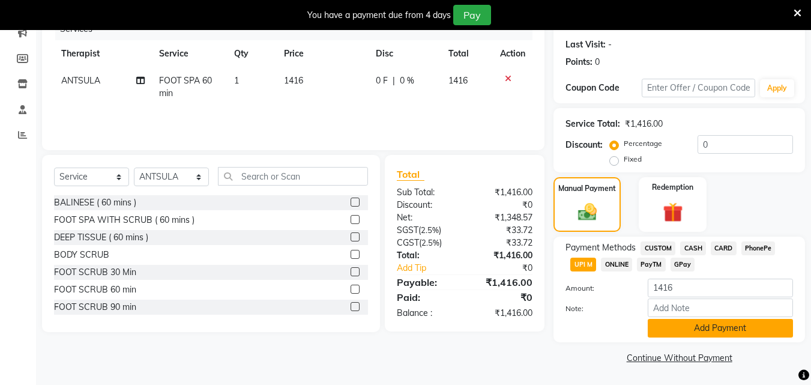
click at [740, 328] on button "Add Payment" at bounding box center [720, 328] width 145 height 19
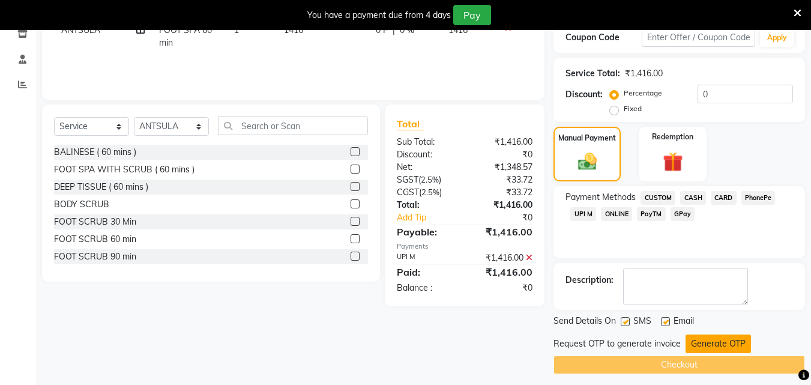
scroll to position [218, 0]
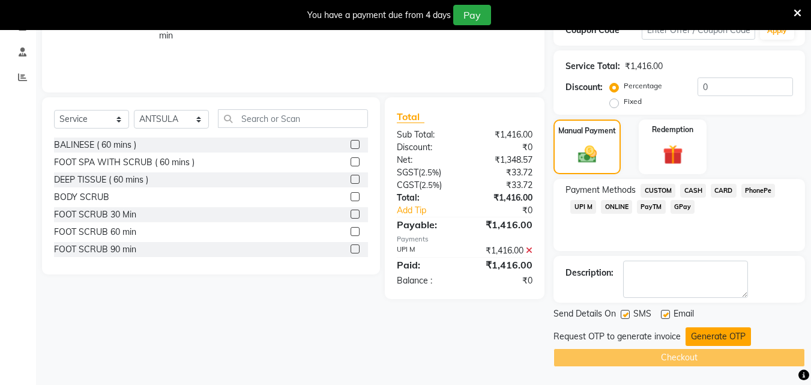
click at [739, 337] on button "Generate OTP" at bounding box center [717, 336] width 65 height 19
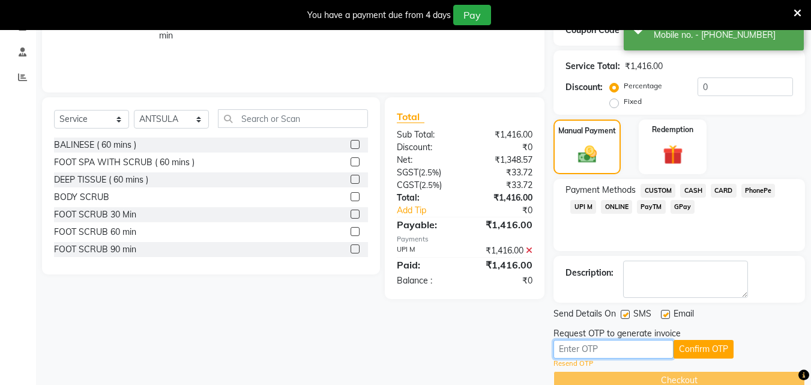
click at [627, 354] on input "text" at bounding box center [613, 349] width 120 height 19
type input "3049"
click at [694, 348] on button "Confirm OTP" at bounding box center [703, 349] width 60 height 19
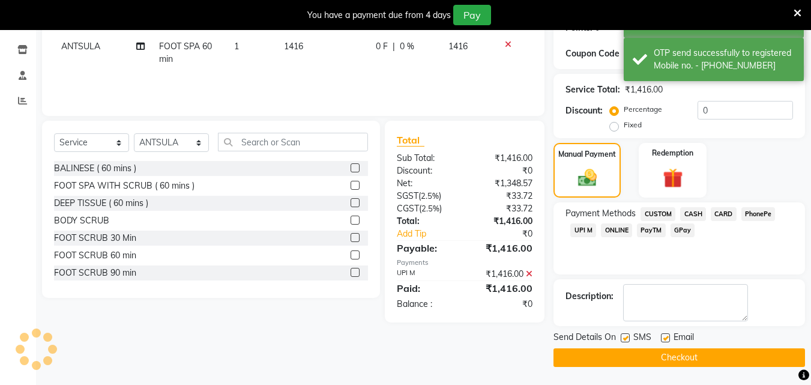
scroll to position [195, 0]
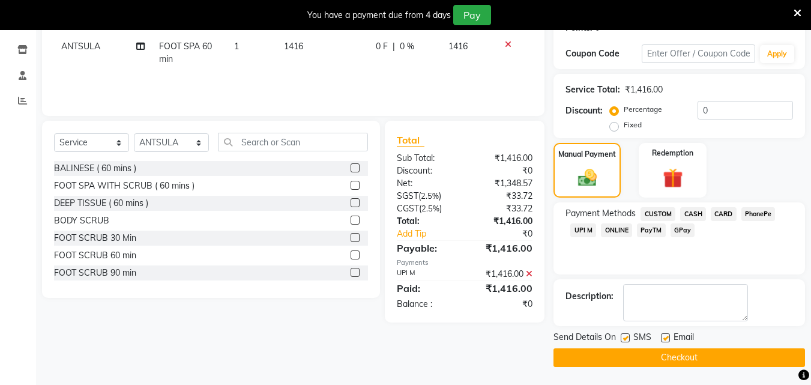
click at [685, 356] on button "Checkout" at bounding box center [678, 357] width 251 height 19
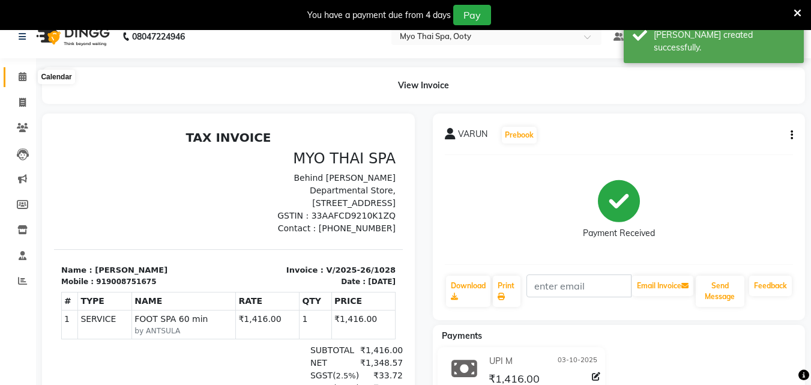
click at [22, 78] on icon at bounding box center [23, 76] width 8 height 9
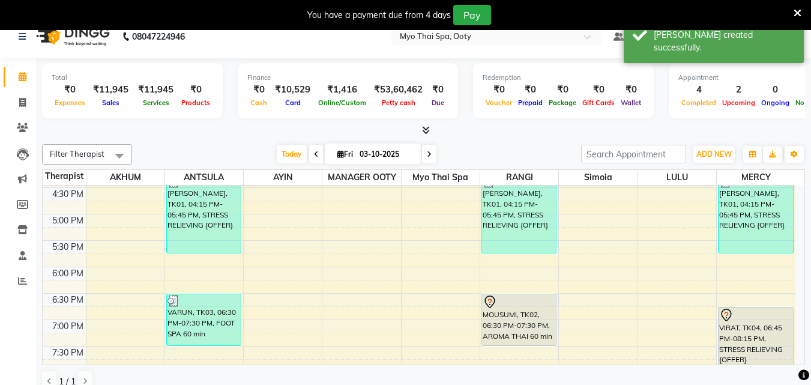
scroll to position [480, 0]
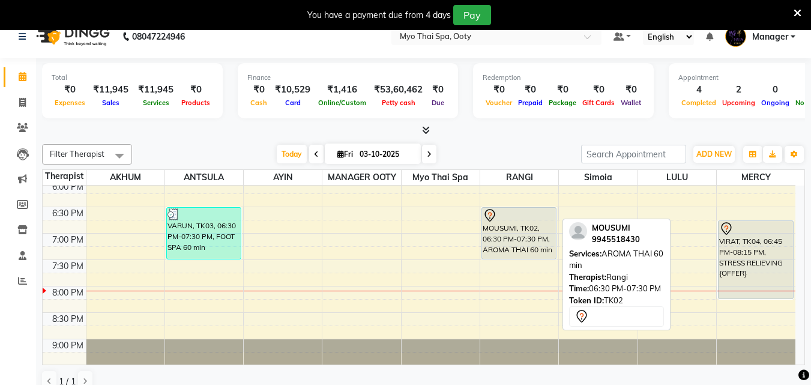
click at [528, 250] on div "MOUSUMI, TK02, 06:30 PM-07:30 PM, AROMA THAI 60 min" at bounding box center [519, 233] width 74 height 51
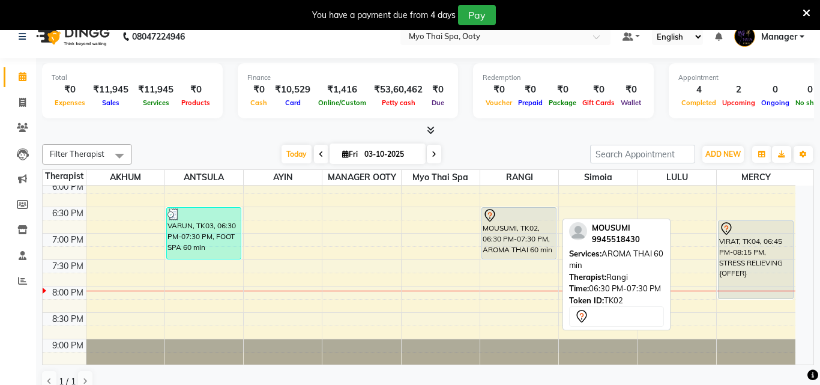
select select "7"
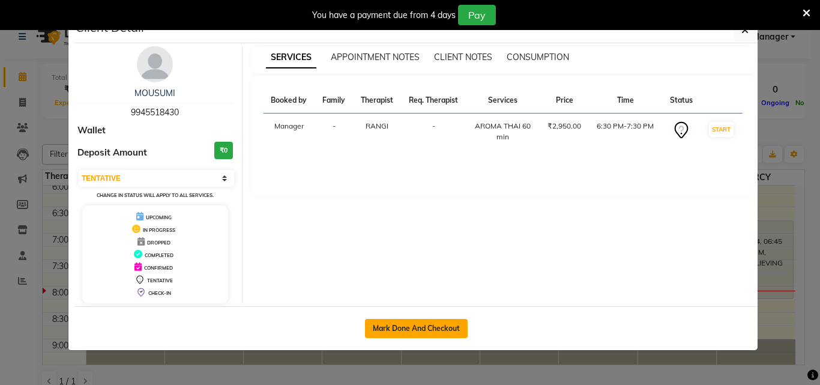
click at [459, 322] on button "Mark Done And Checkout" at bounding box center [416, 328] width 103 height 19
select select "558"
select select "service"
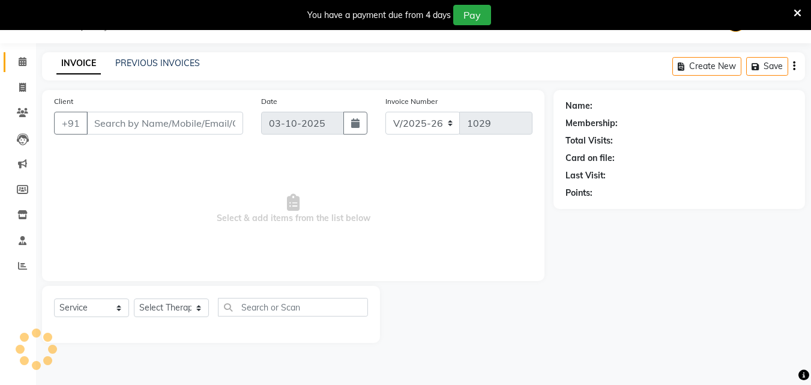
type input "9945518430"
select select "50629"
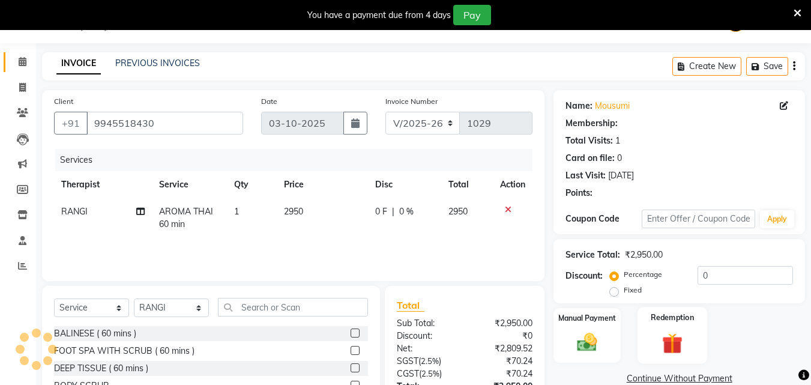
scroll to position [126, 0]
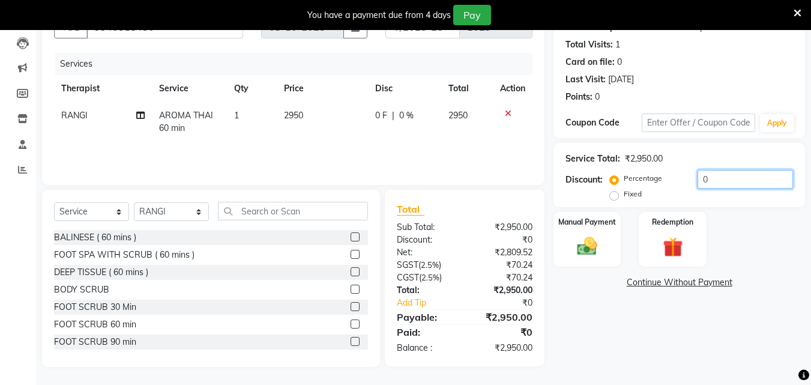
click at [720, 180] on input "0" at bounding box center [744, 179] width 95 height 19
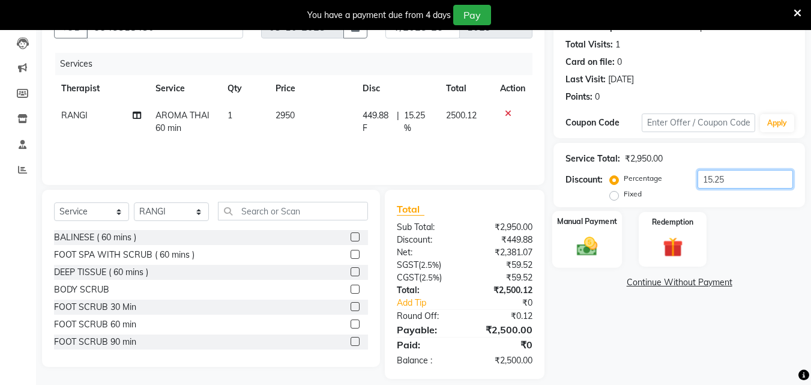
type input "15.25"
click at [580, 239] on img at bounding box center [587, 246] width 34 height 24
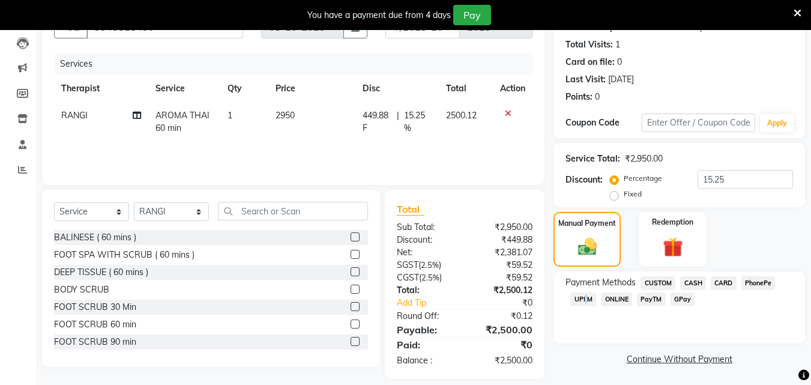
drag, startPoint x: 583, startPoint y: 299, endPoint x: 645, endPoint y: 298, distance: 61.2
click at [585, 300] on span "UPI M" at bounding box center [583, 299] width 26 height 14
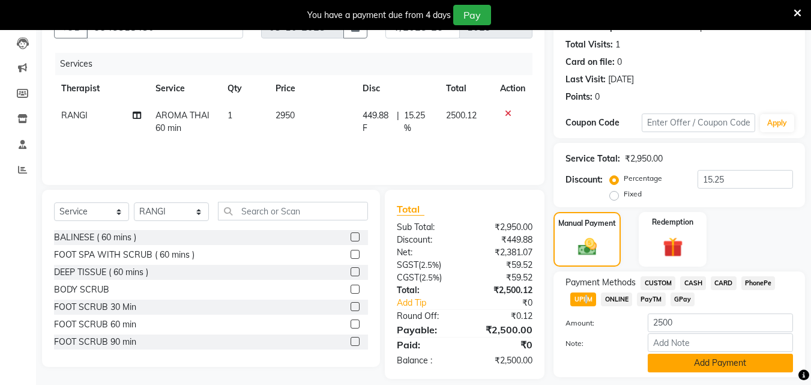
click at [709, 360] on button "Add Payment" at bounding box center [720, 363] width 145 height 19
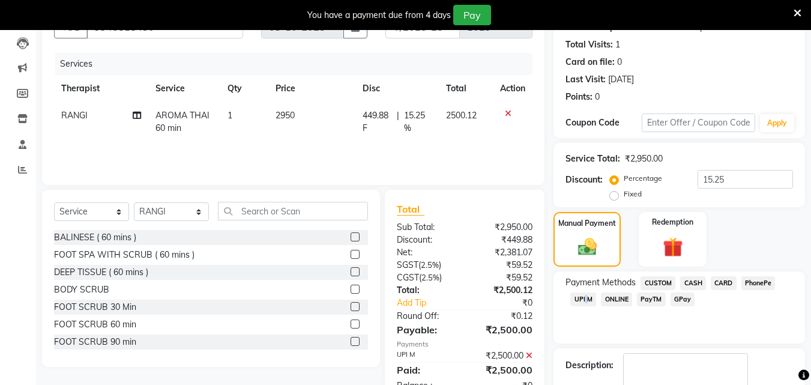
scroll to position [218, 0]
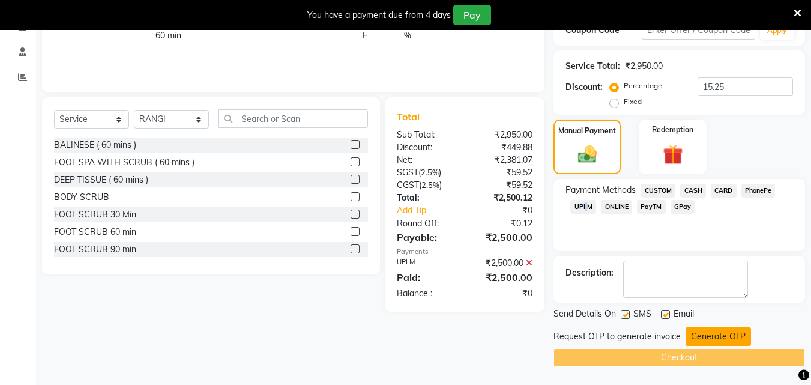
click at [712, 339] on button "Generate OTP" at bounding box center [717, 336] width 65 height 19
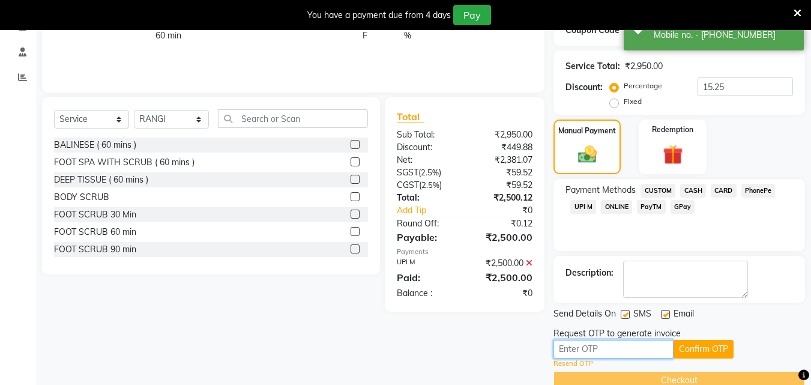
click at [645, 343] on input "text" at bounding box center [613, 349] width 120 height 19
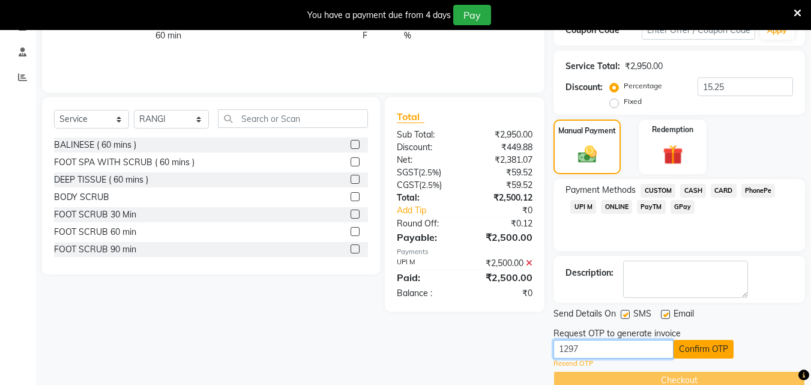
type input "1297"
click at [681, 346] on button "Confirm OTP" at bounding box center [703, 349] width 60 height 19
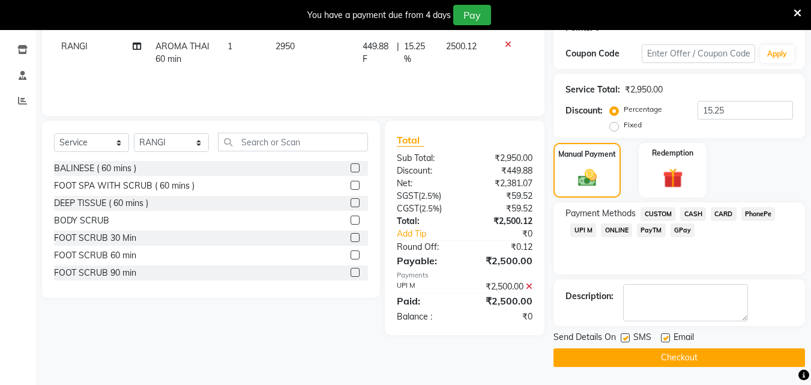
click at [686, 361] on button "Checkout" at bounding box center [678, 357] width 251 height 19
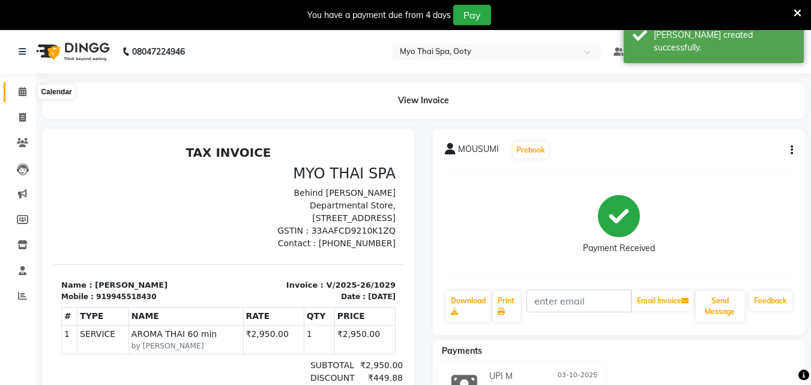
click at [22, 87] on icon at bounding box center [23, 91] width 8 height 9
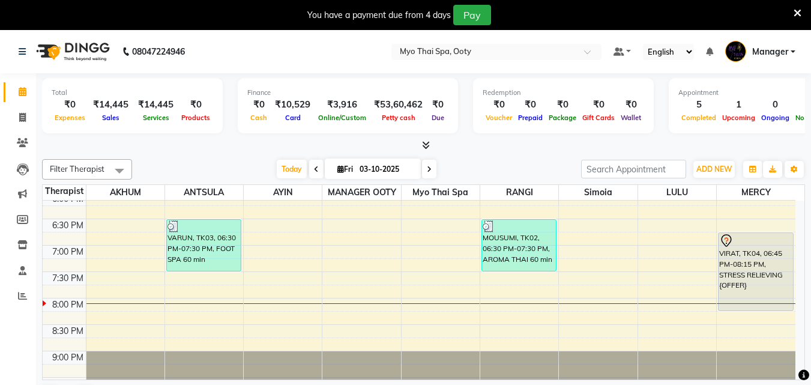
scroll to position [507, 0]
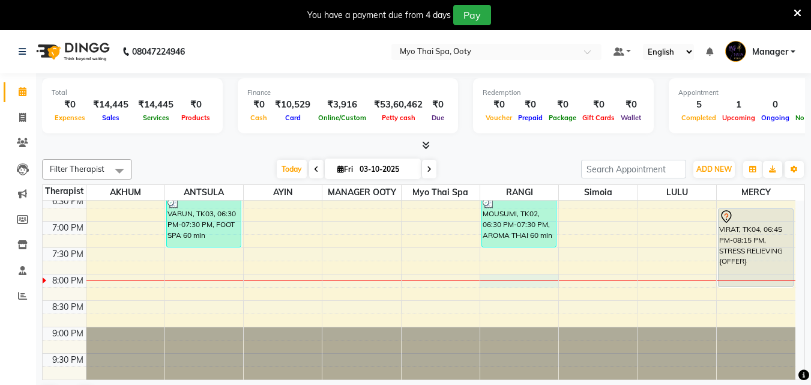
click at [531, 281] on div "9:00 AM 9:30 AM 10:00 AM 10:30 AM 11:00 AM 11:30 AM 12:00 PM 12:30 PM 1:00 PM 1…" at bounding box center [419, 36] width 753 height 686
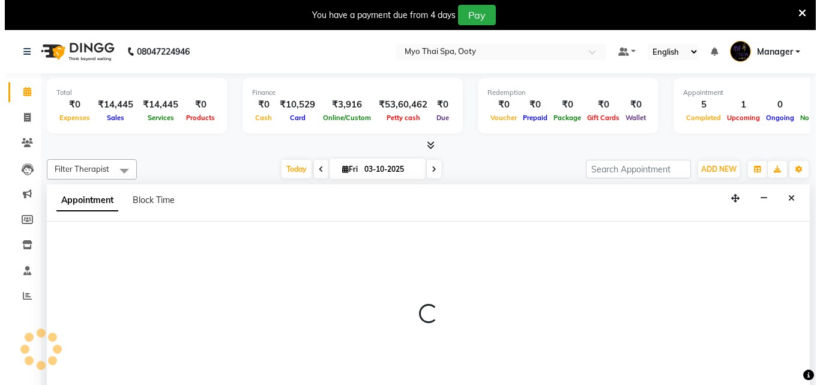
scroll to position [31, 0]
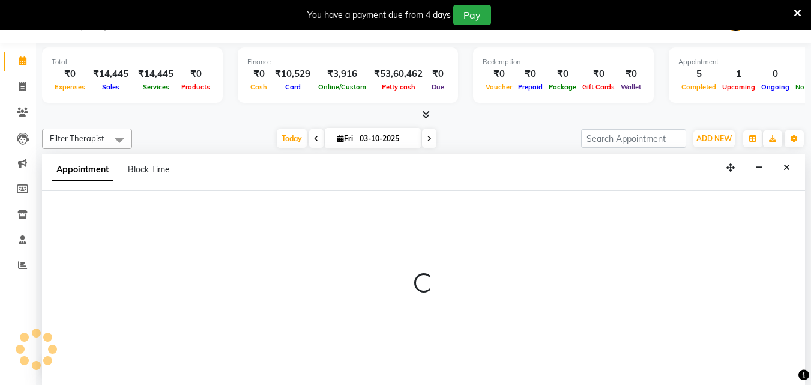
select select "50629"
select select "1200"
select select "tentative"
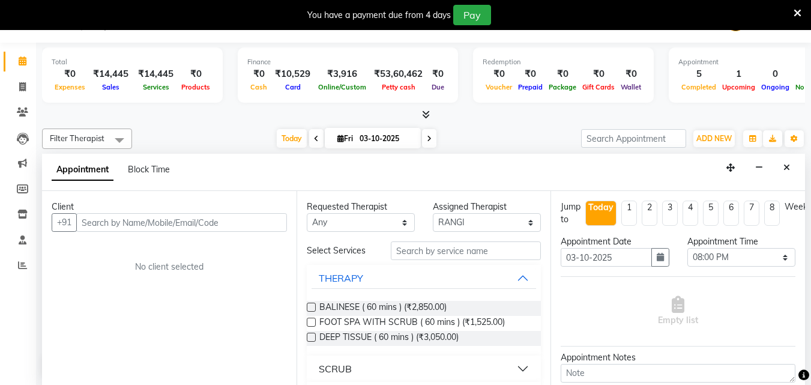
click at [158, 223] on input "text" at bounding box center [181, 222] width 211 height 19
click at [116, 222] on input "7888011049" at bounding box center [156, 222] width 161 height 19
click at [167, 221] on input "7888044049" at bounding box center [156, 222] width 161 height 19
type input "7888044049"
click at [248, 221] on span "Add Client" at bounding box center [262, 222] width 40 height 11
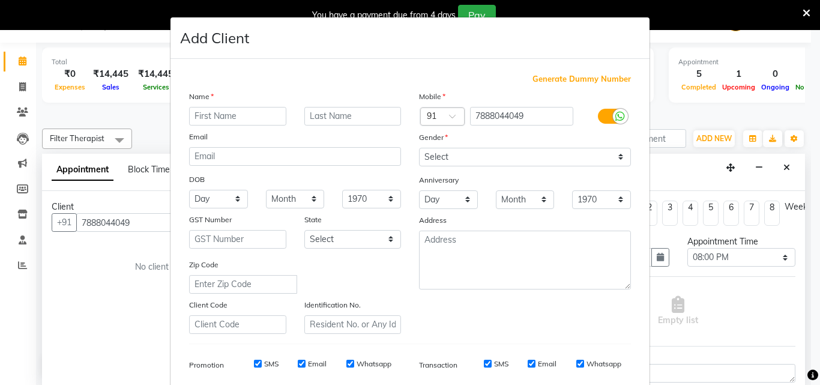
click at [211, 112] on input "text" at bounding box center [237, 116] width 97 height 19
type input "[PERSON_NAME]"
click at [477, 154] on select "Select [DEMOGRAPHIC_DATA] [DEMOGRAPHIC_DATA] Other Prefer Not To Say" at bounding box center [525, 157] width 212 height 19
select select "[DEMOGRAPHIC_DATA]"
click at [419, 148] on select "Select [DEMOGRAPHIC_DATA] [DEMOGRAPHIC_DATA] Other Prefer Not To Say" at bounding box center [525, 157] width 212 height 19
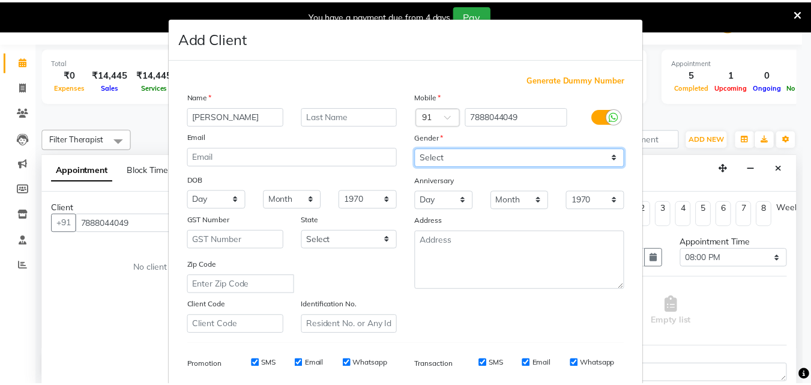
scroll to position [169, 0]
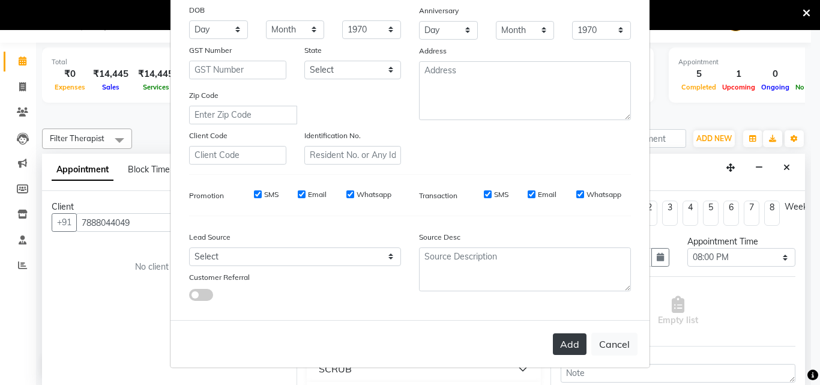
click at [575, 346] on button "Add" at bounding box center [570, 344] width 34 height 22
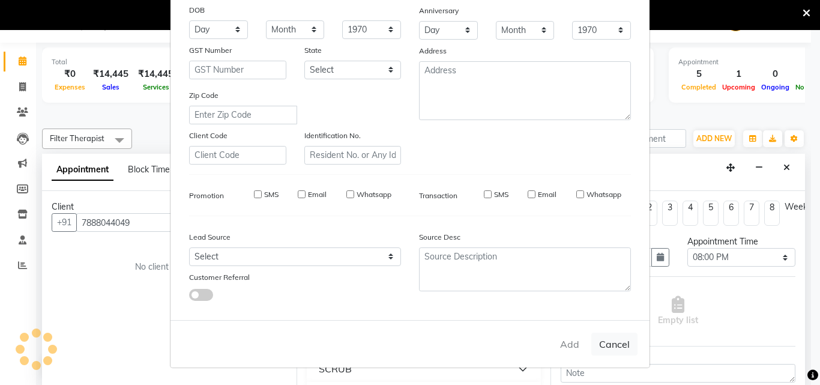
select select
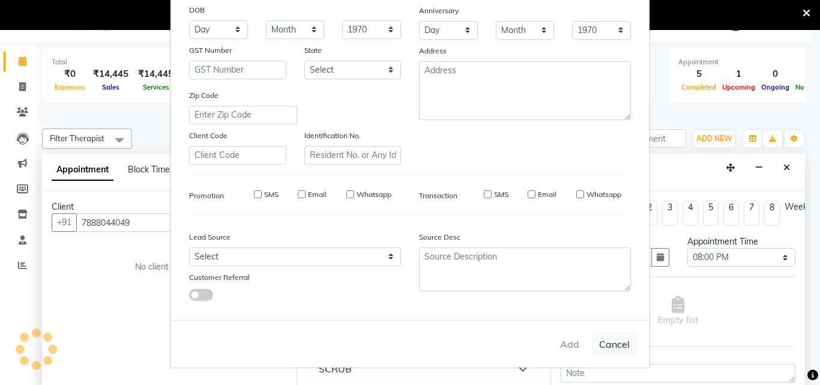
select select
checkbox input "false"
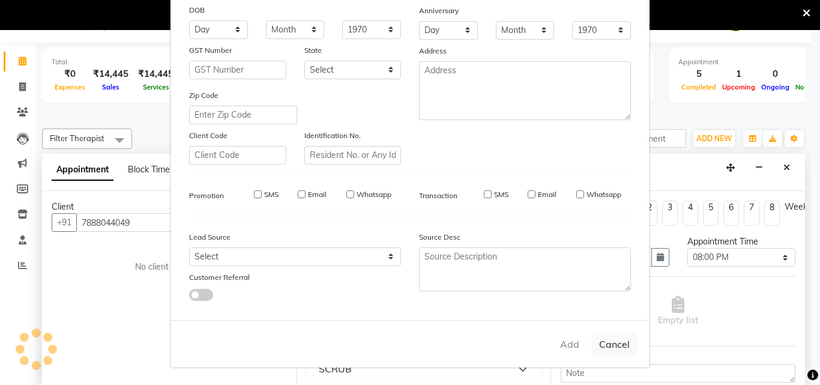
checkbox input "false"
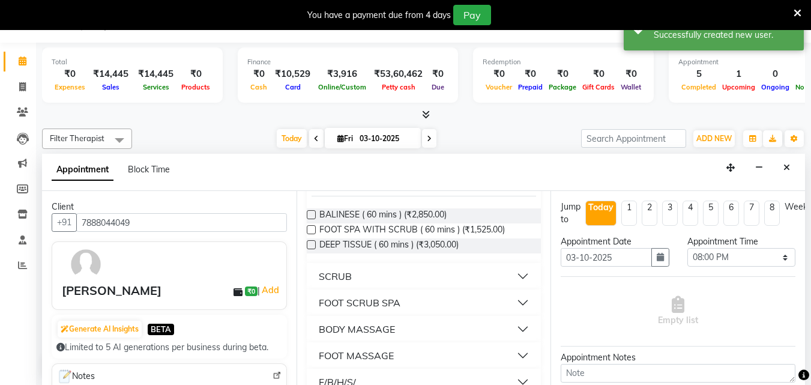
scroll to position [120, 0]
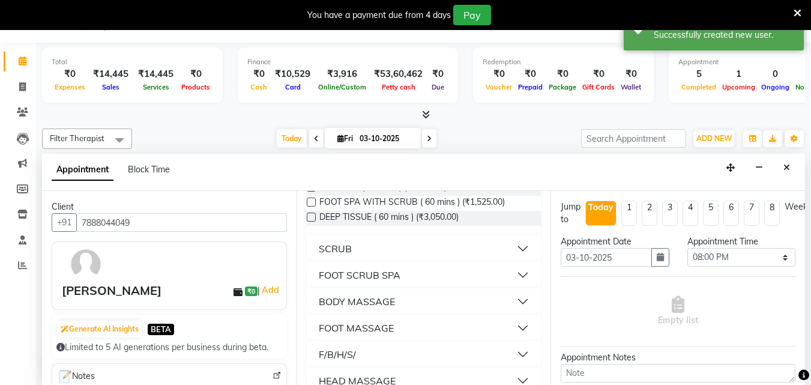
click at [512, 325] on button "FOOT MASSAGE" at bounding box center [423, 328] width 225 height 22
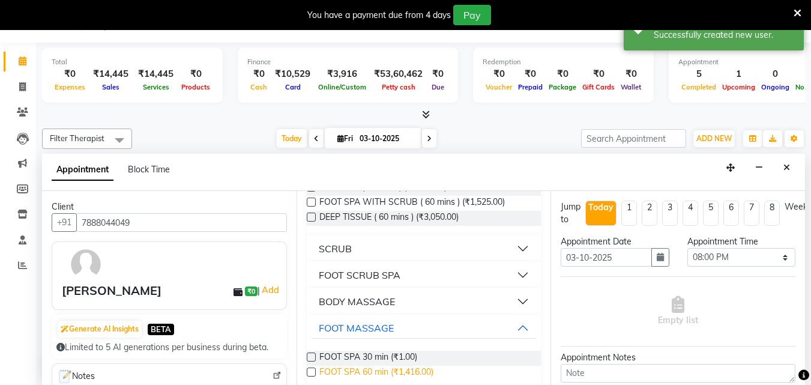
click at [424, 367] on span "FOOT SPA 60 min (₹1,416.00)" at bounding box center [376, 373] width 114 height 15
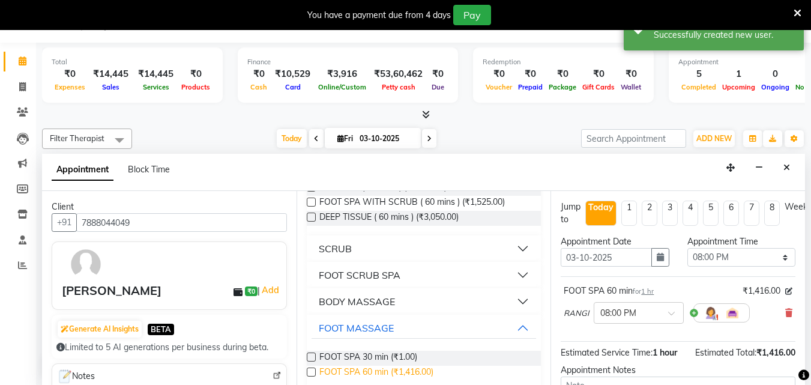
click at [424, 369] on span "FOOT SPA 60 min (₹1,416.00)" at bounding box center [376, 373] width 114 height 15
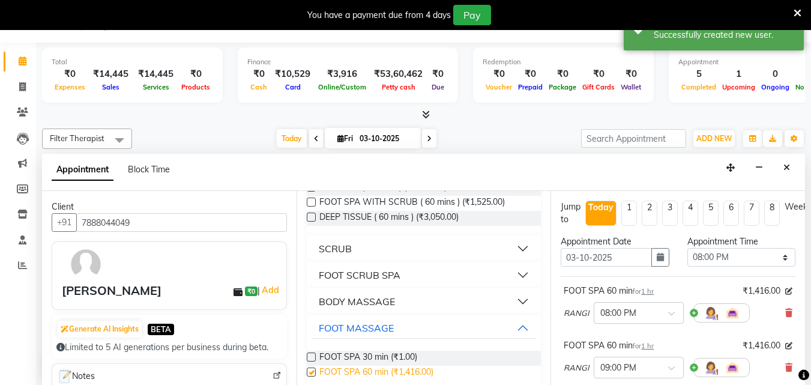
checkbox input "false"
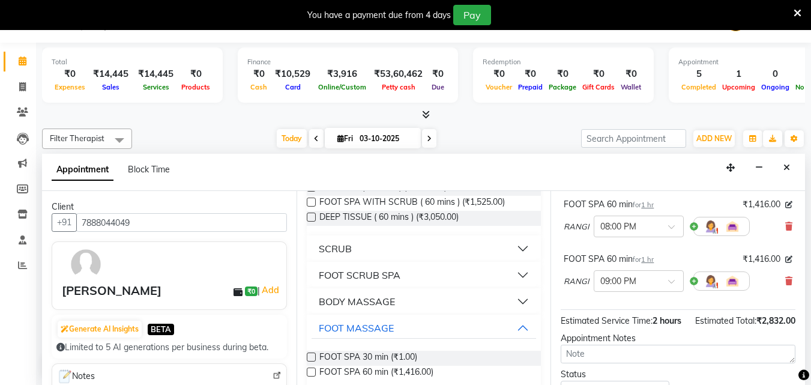
scroll to position [60, 0]
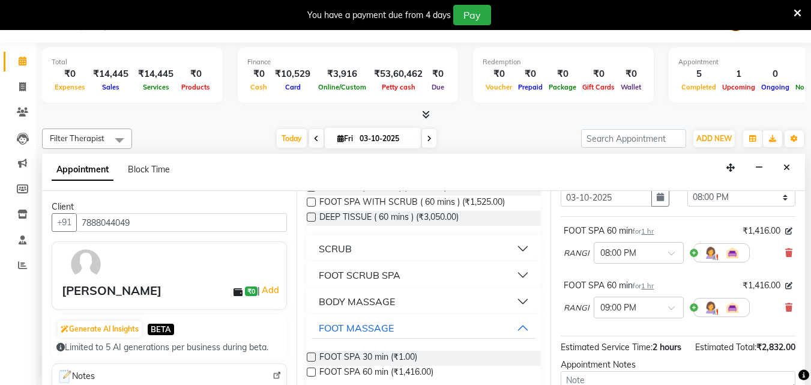
click at [784, 308] on div "FOOT SPA 60 min for 1 hr ₹1,416.00 RANGI × 09:00 PM" at bounding box center [678, 301] width 235 height 50
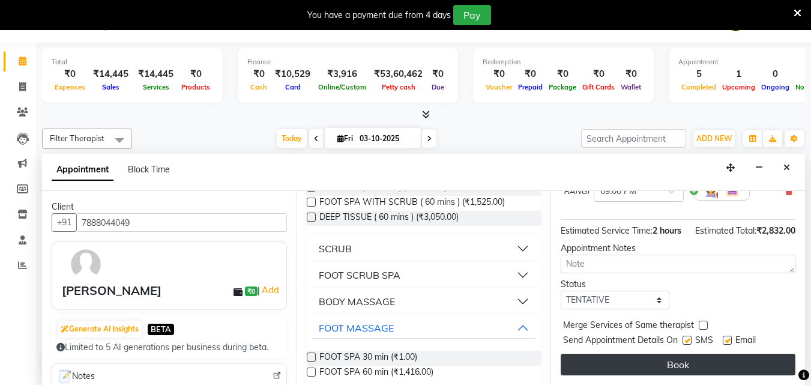
scroll to position [198, 0]
click at [687, 354] on button "Book" at bounding box center [678, 365] width 235 height 22
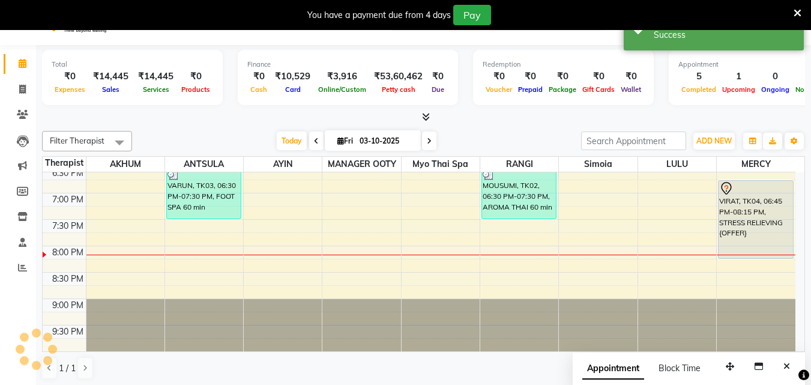
scroll to position [0, 0]
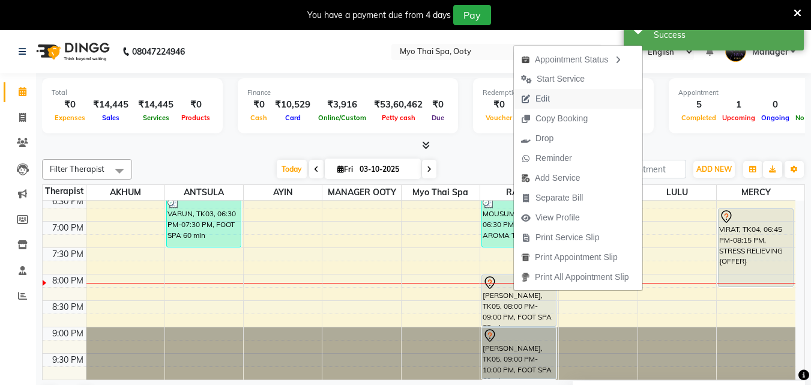
click at [561, 95] on button "Edit" at bounding box center [578, 99] width 128 height 20
select select "tentative"
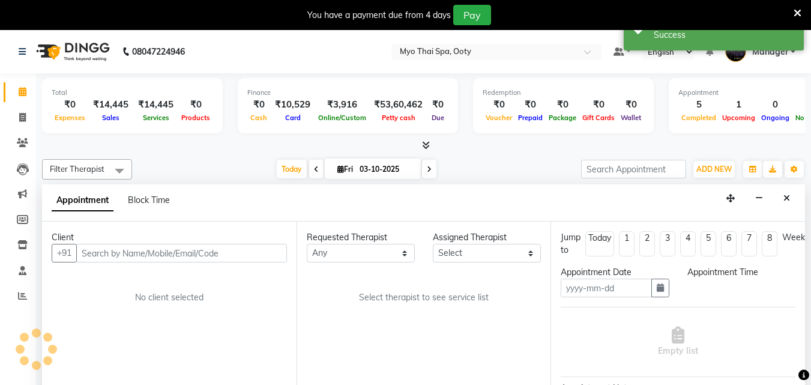
scroll to position [31, 0]
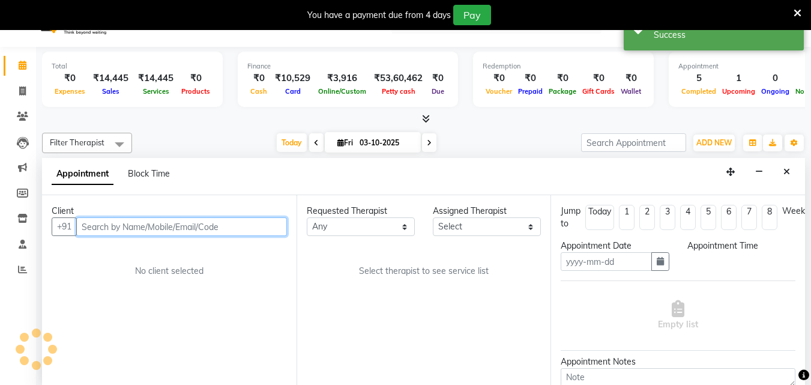
type input "03-10-2025"
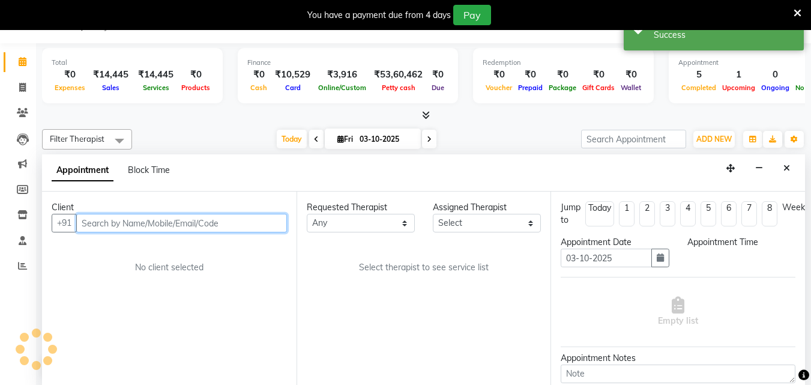
scroll to position [0, 0]
select select "50629"
select select "1200"
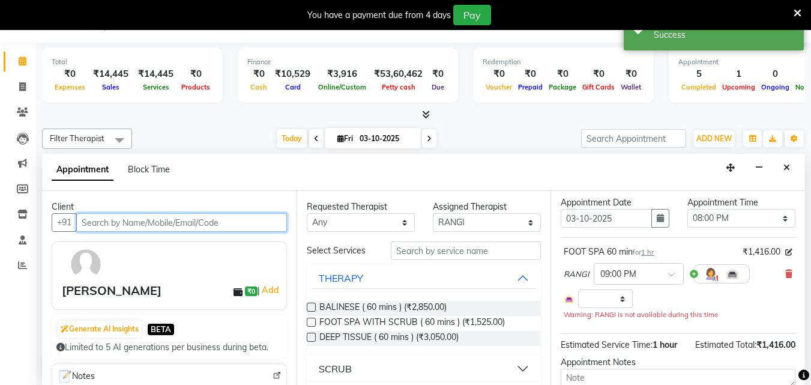
select select "62"
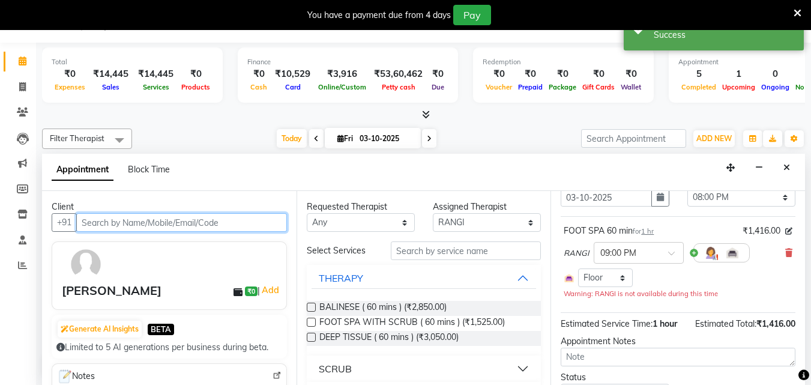
scroll to position [507, 0]
select select "62"
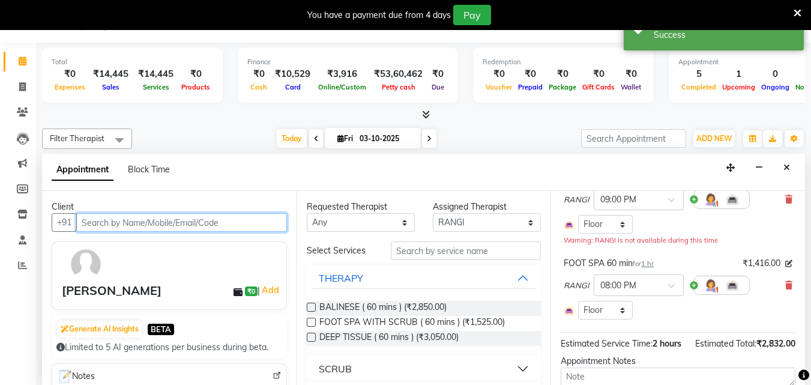
scroll to position [120, 0]
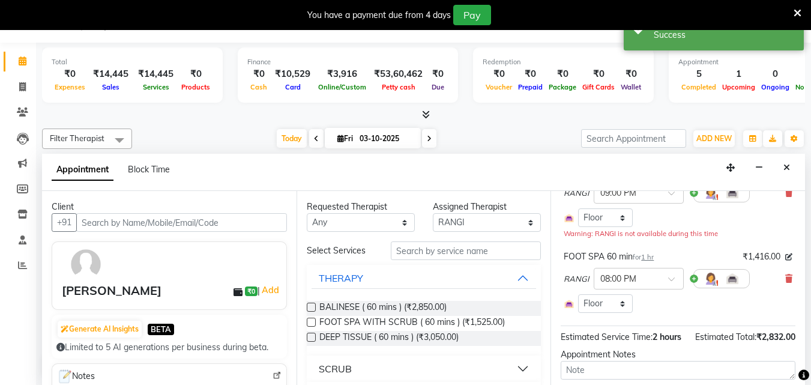
click at [785, 277] on icon at bounding box center [788, 278] width 7 height 8
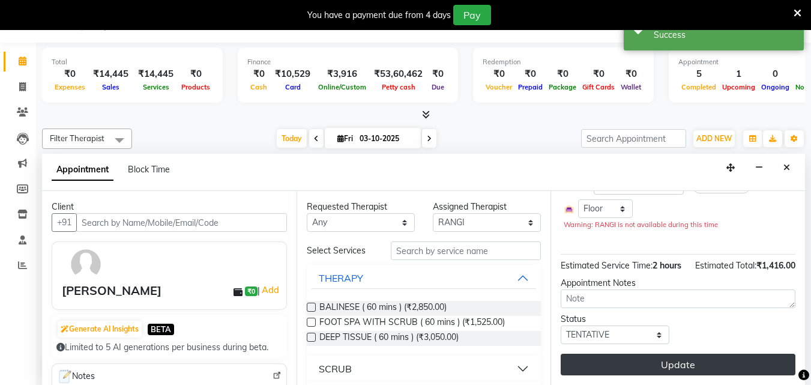
scroll to position [151, 0]
click at [673, 354] on button "Update" at bounding box center [678, 365] width 235 height 22
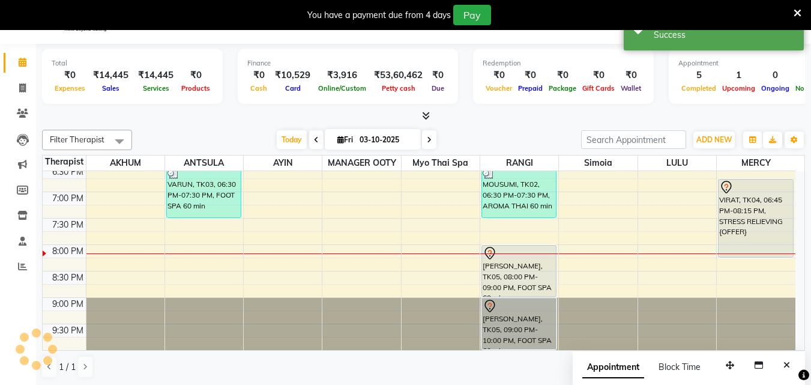
scroll to position [31, 0]
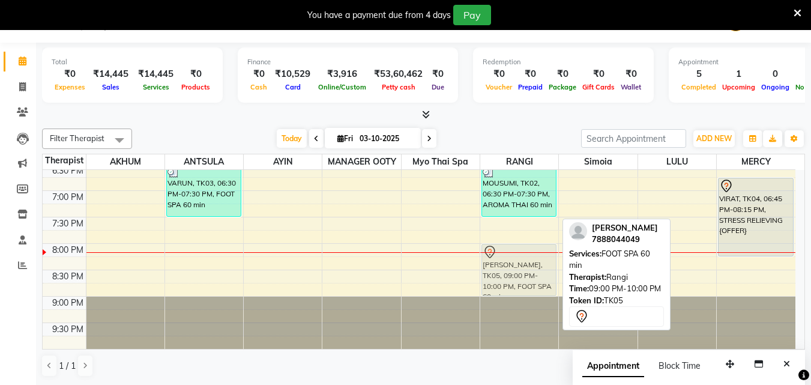
drag, startPoint x: 514, startPoint y: 315, endPoint x: 516, endPoint y: 265, distance: 50.4
click at [516, 265] on div "[PERSON_NAME], TK01, 04:15 PM-05:45 PM, STRESS RELIEVING {OFFER} MOUSUMI, TK02,…" at bounding box center [519, 6] width 78 height 686
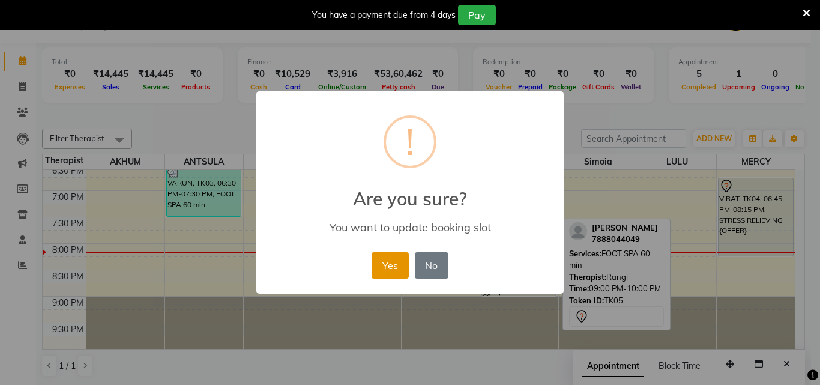
click at [390, 261] on button "Yes" at bounding box center [390, 265] width 37 height 26
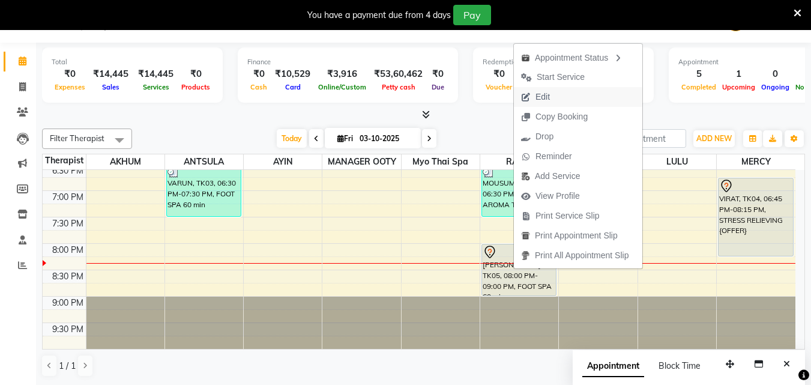
click at [540, 98] on span "Edit" at bounding box center [542, 97] width 14 height 13
select select "tentative"
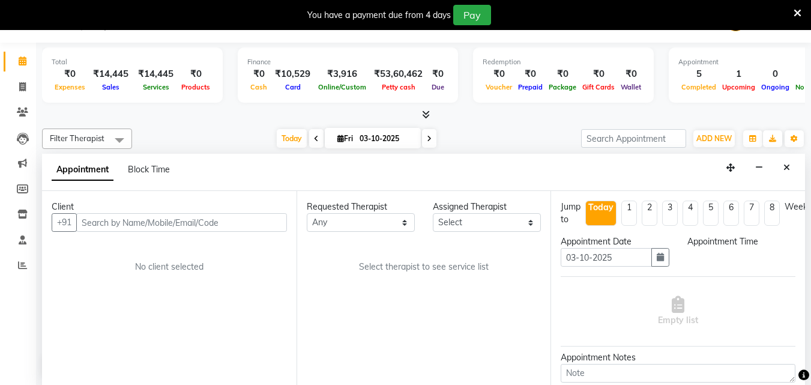
scroll to position [0, 0]
select select "50629"
select select "1200"
select select "62"
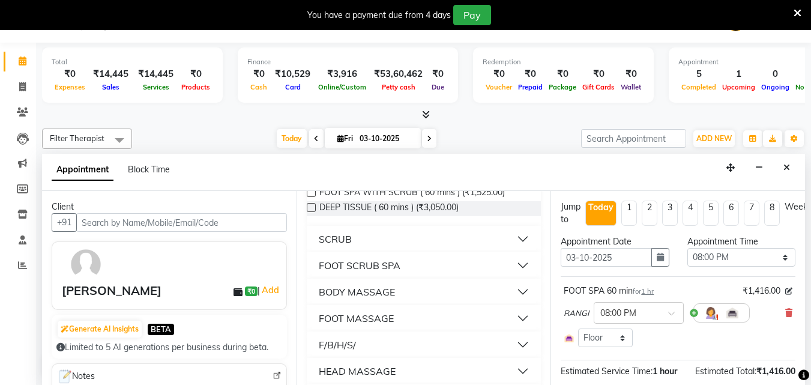
scroll to position [165, 0]
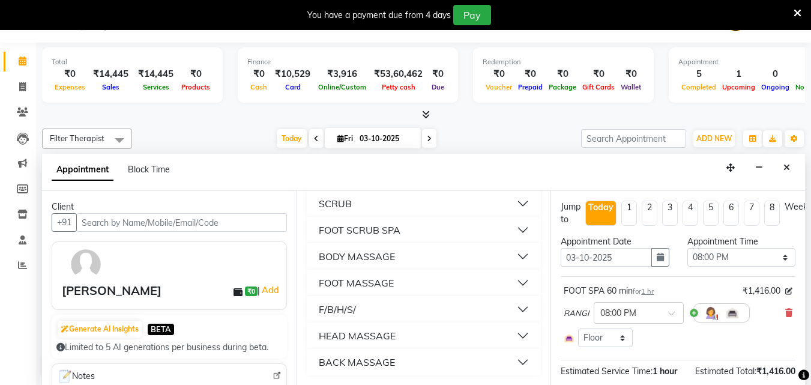
click at [511, 280] on button "FOOT MASSAGE" at bounding box center [423, 283] width 225 height 22
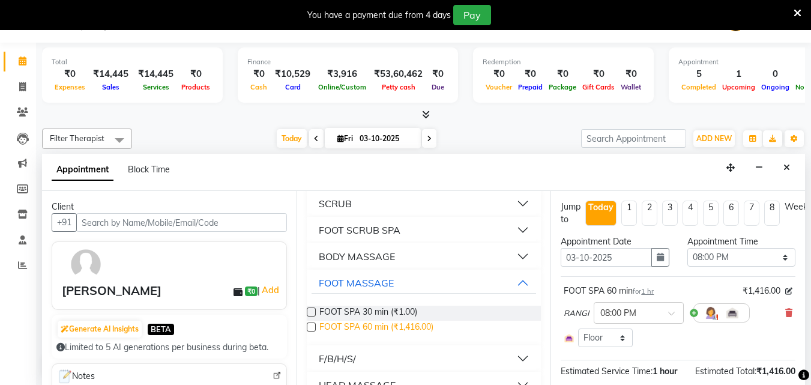
click at [424, 325] on span "FOOT SPA 60 min (₹1,416.00)" at bounding box center [376, 328] width 114 height 15
checkbox input "false"
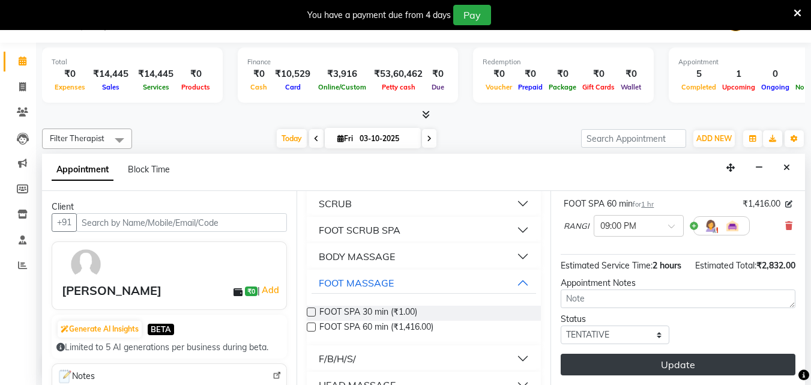
scroll to position [182, 0]
click at [616, 356] on button "Update" at bounding box center [678, 365] width 235 height 22
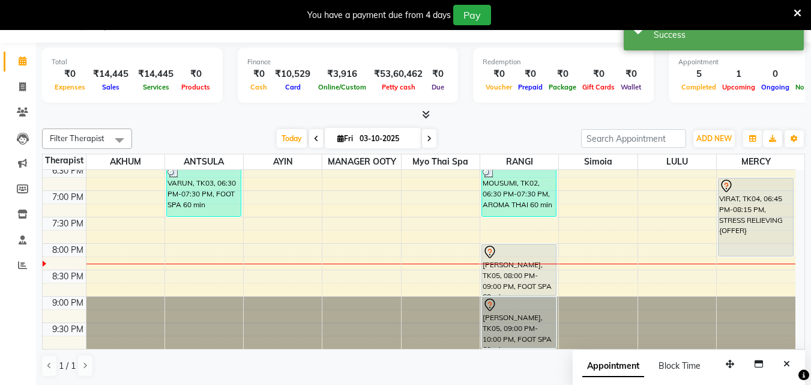
scroll to position [0, 0]
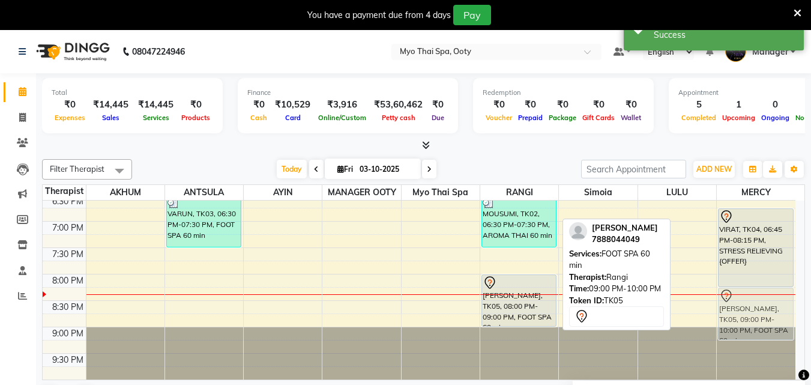
drag, startPoint x: 526, startPoint y: 346, endPoint x: 746, endPoint y: 313, distance: 222.2
click at [746, 313] on tr "[PERSON_NAME], TK01, 04:15 PM-05:45 PM, STRESS RELIEVING {OFFER} VARUN, TK03, 0…" at bounding box center [419, 36] width 753 height 686
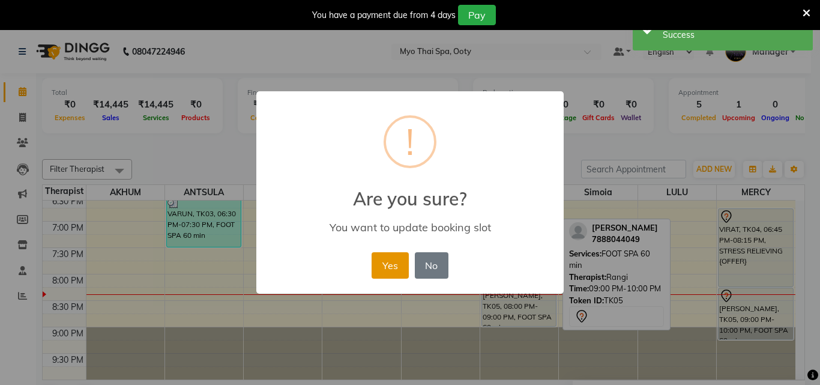
click at [381, 265] on button "Yes" at bounding box center [390, 265] width 37 height 26
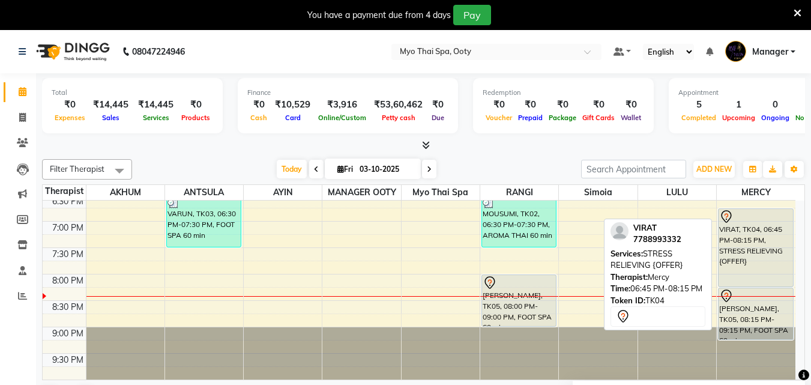
click at [752, 256] on div "VIRAT, TK04, 06:45 PM-08:15 PM, STRESS RELIEVING {OFFER}" at bounding box center [755, 247] width 74 height 77
click at [754, 256] on div "VIRAT, TK04, 06:45 PM-08:15 PM, STRESS RELIEVING {OFFER}" at bounding box center [755, 247] width 74 height 77
select select "7"
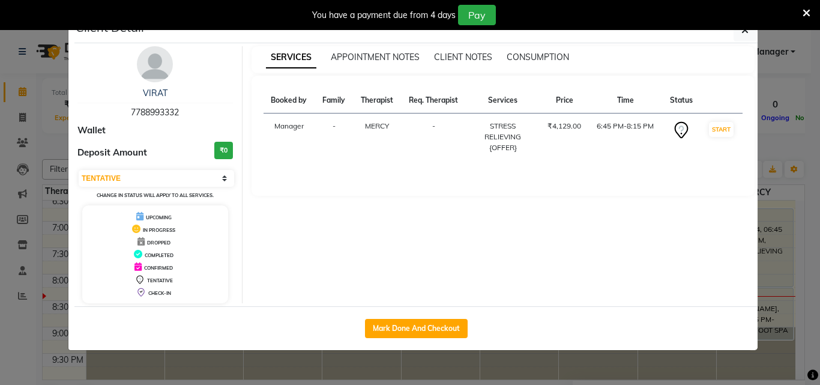
click at [447, 314] on div "Mark Done And Checkout" at bounding box center [415, 328] width 683 height 44
click at [435, 330] on button "Mark Done And Checkout" at bounding box center [416, 328] width 103 height 19
select select "service"
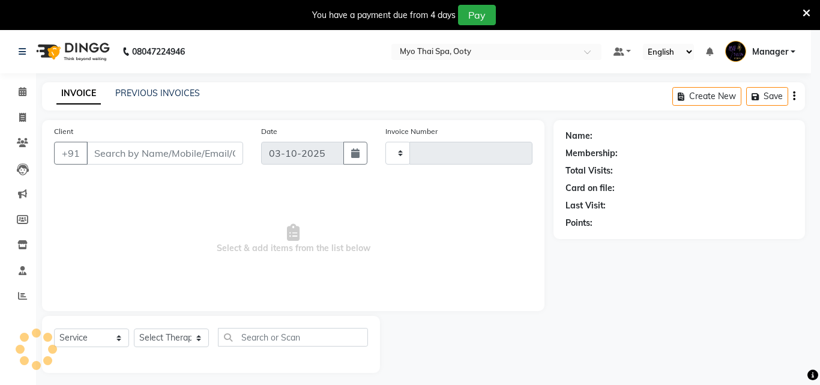
type input "1030"
select select "558"
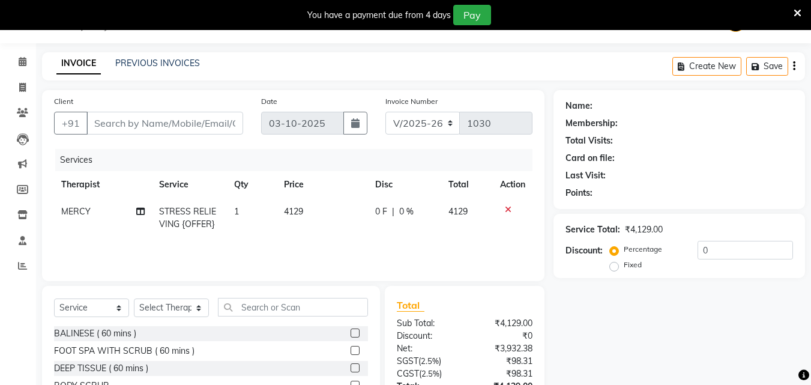
type input "7788993332"
select select "86044"
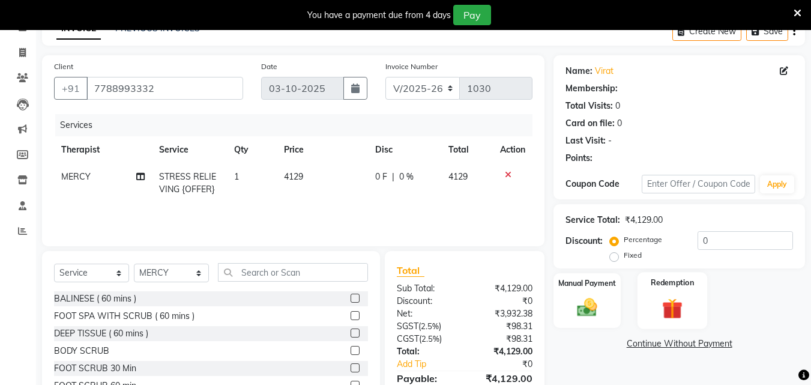
scroll to position [126, 0]
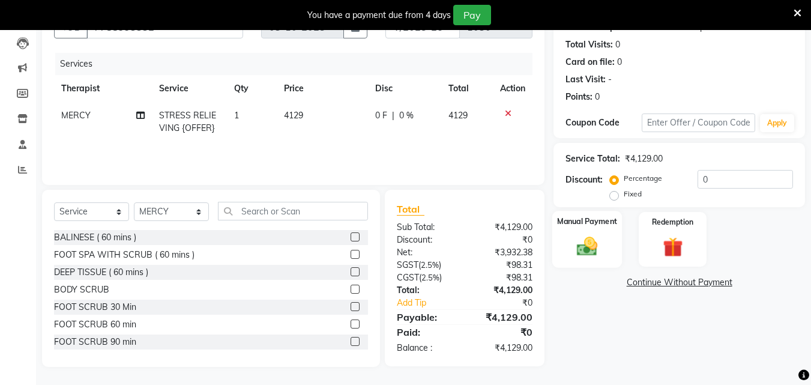
click at [592, 247] on img at bounding box center [587, 246] width 34 height 24
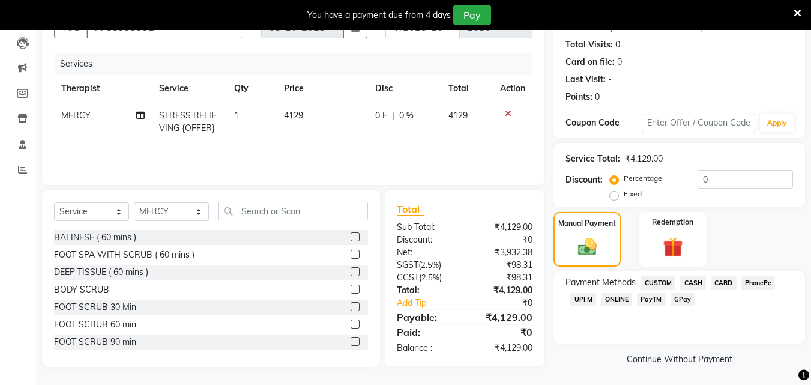
click at [724, 281] on span "CARD" at bounding box center [724, 283] width 26 height 14
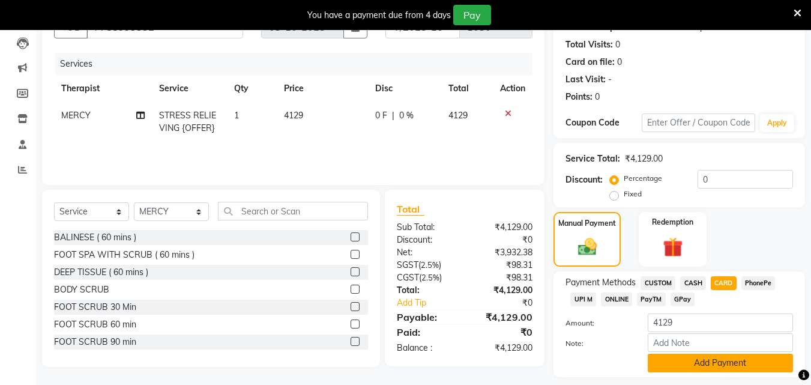
click at [705, 361] on button "Add Payment" at bounding box center [720, 363] width 145 height 19
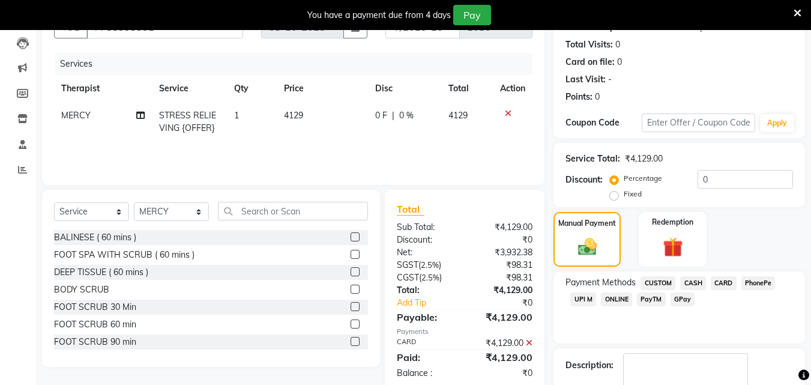
scroll to position [218, 0]
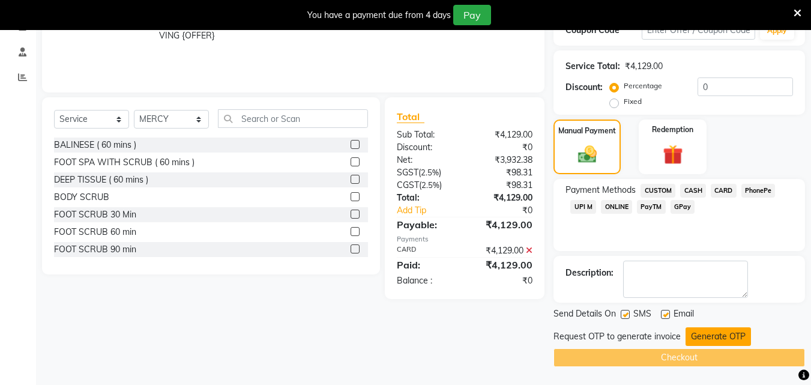
click at [708, 339] on button "Generate OTP" at bounding box center [717, 336] width 65 height 19
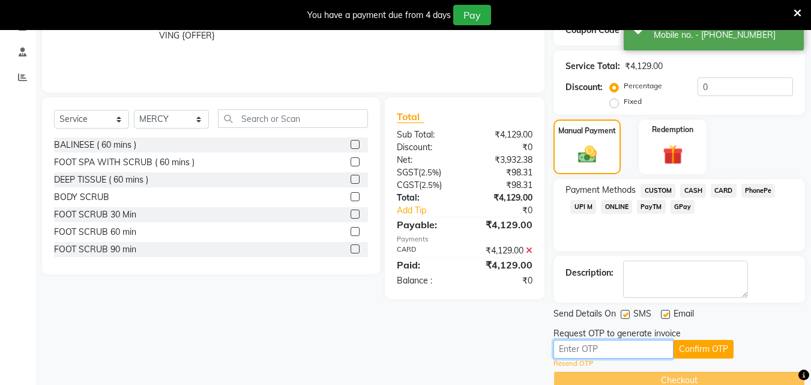
click at [615, 346] on input "text" at bounding box center [613, 349] width 120 height 19
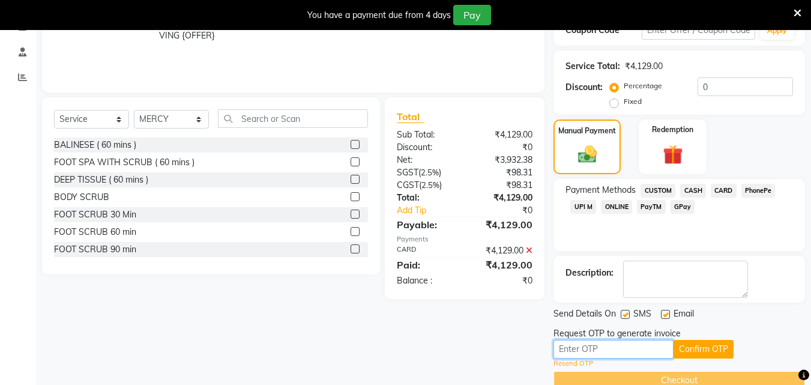
click at [609, 348] on input "text" at bounding box center [613, 349] width 120 height 19
type input "9701"
click at [700, 350] on button "Confirm OTP" at bounding box center [703, 349] width 60 height 19
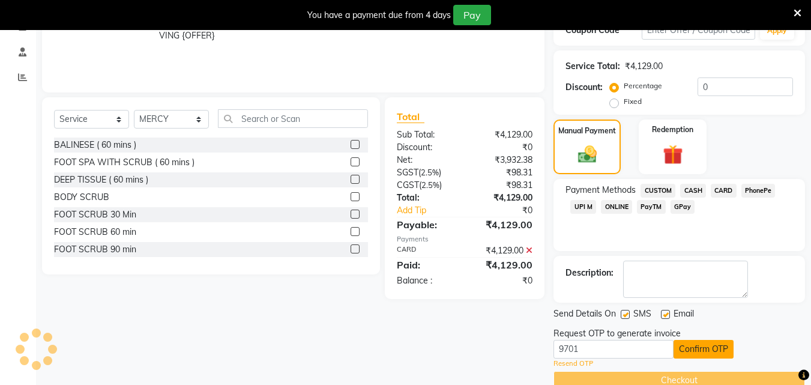
scroll to position [195, 0]
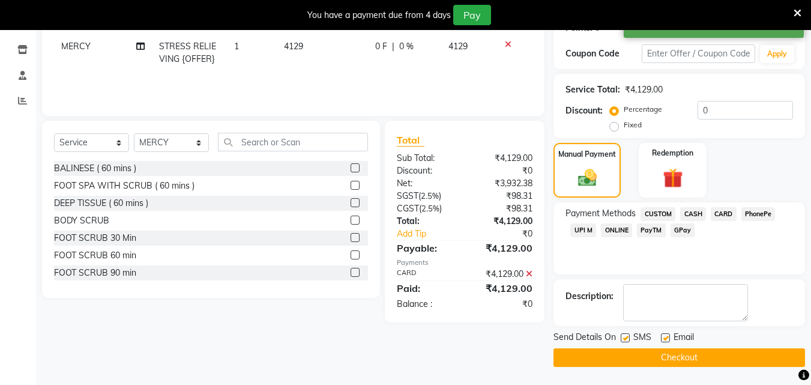
click at [687, 353] on button "Checkout" at bounding box center [678, 357] width 251 height 19
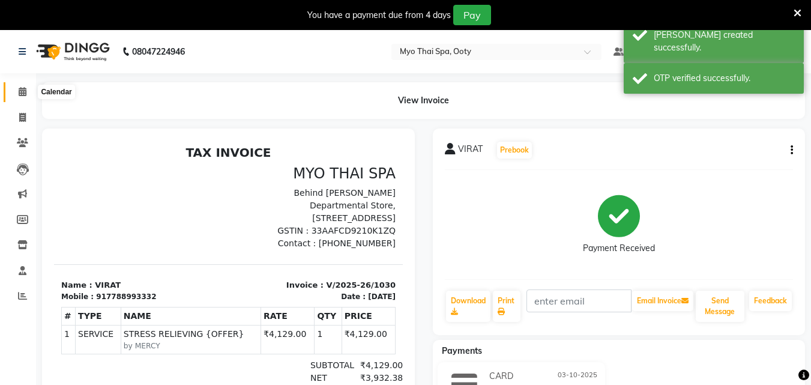
click at [24, 95] on icon at bounding box center [23, 91] width 8 height 9
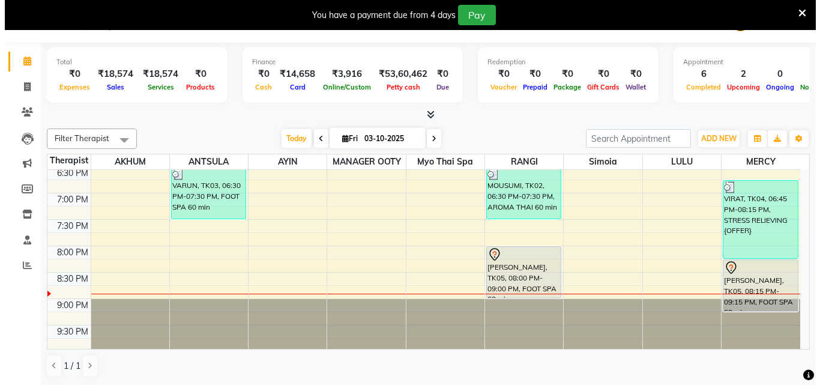
scroll to position [507, 0]
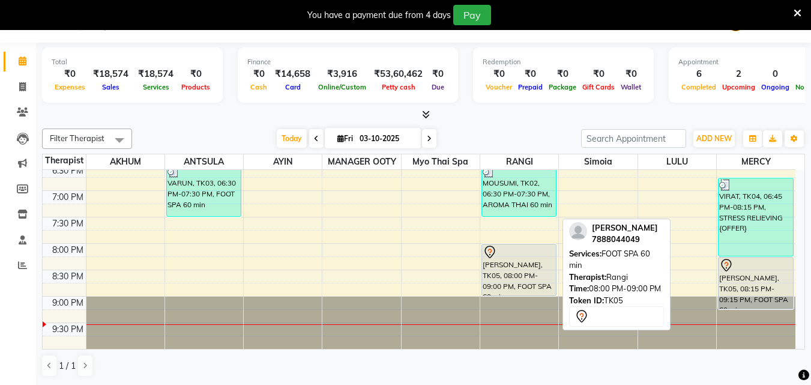
click at [509, 268] on div "[PERSON_NAME], TK05, 08:00 PM-09:00 PM, FOOT SPA 60 min" at bounding box center [519, 269] width 74 height 51
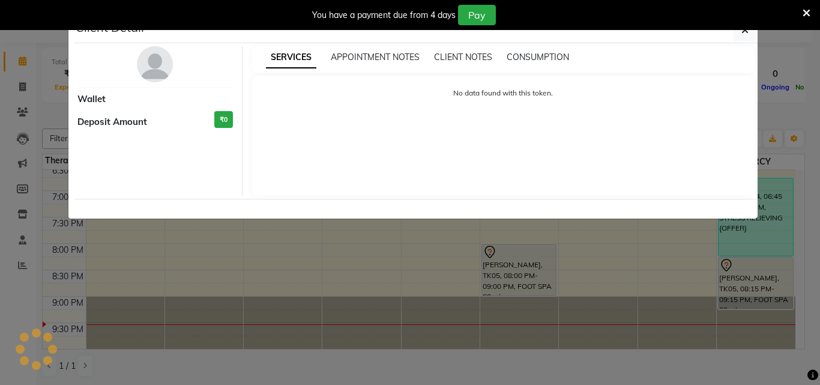
select select "7"
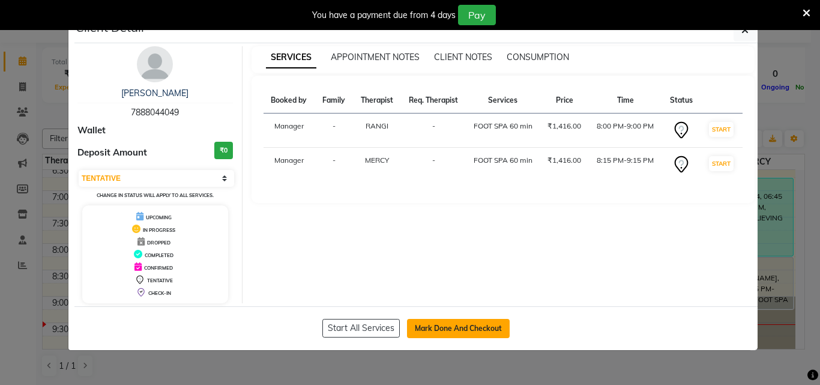
click at [472, 325] on button "Mark Done And Checkout" at bounding box center [458, 328] width 103 height 19
select select "service"
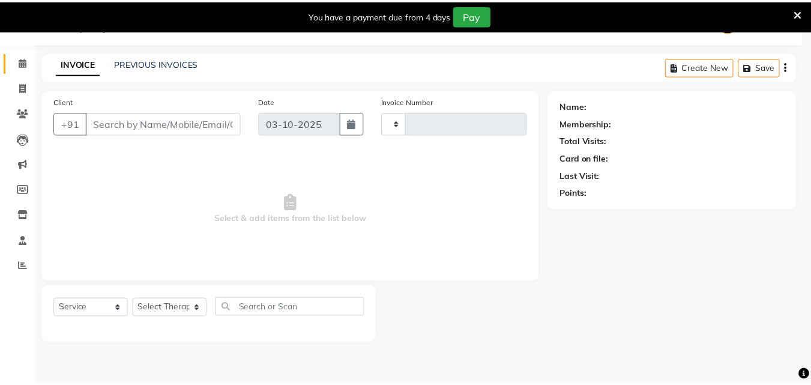
scroll to position [30, 0]
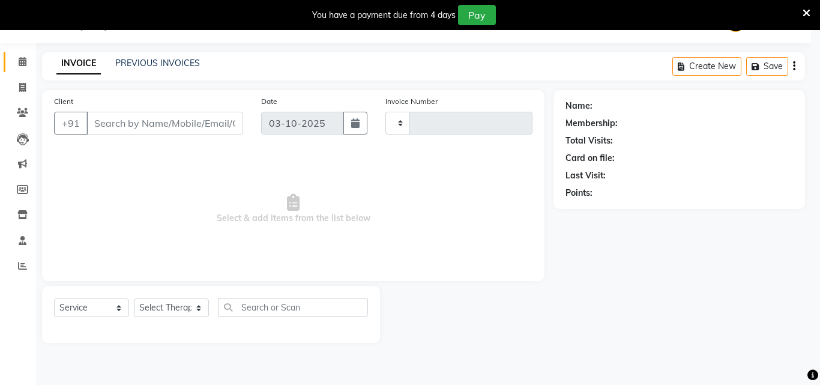
type input "1031"
select select "558"
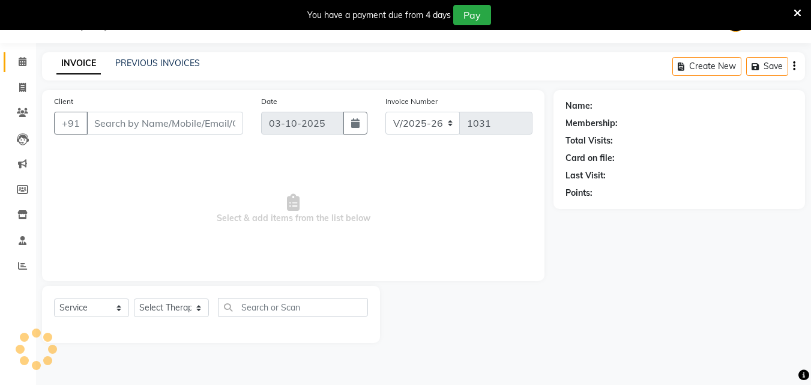
type input "7888044049"
select select "86044"
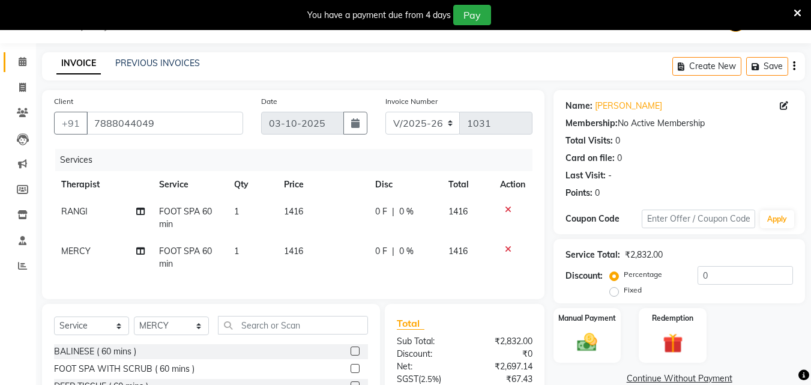
scroll to position [153, 0]
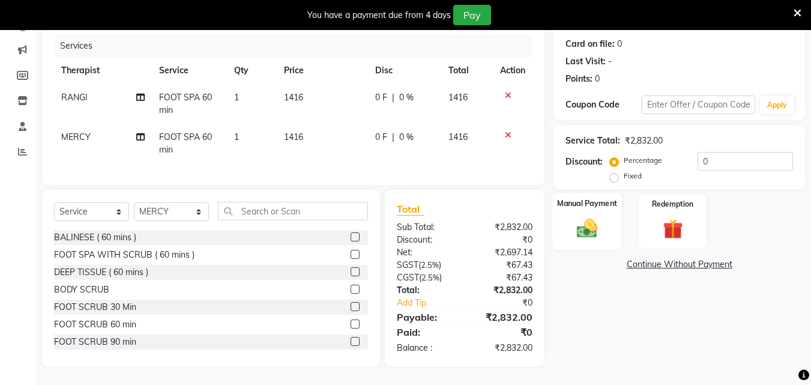
click at [583, 225] on img at bounding box center [587, 228] width 34 height 24
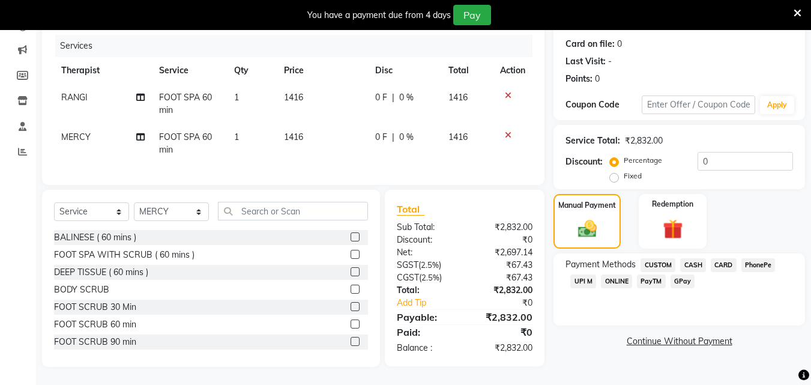
click at [575, 274] on span "UPI M" at bounding box center [583, 281] width 26 height 14
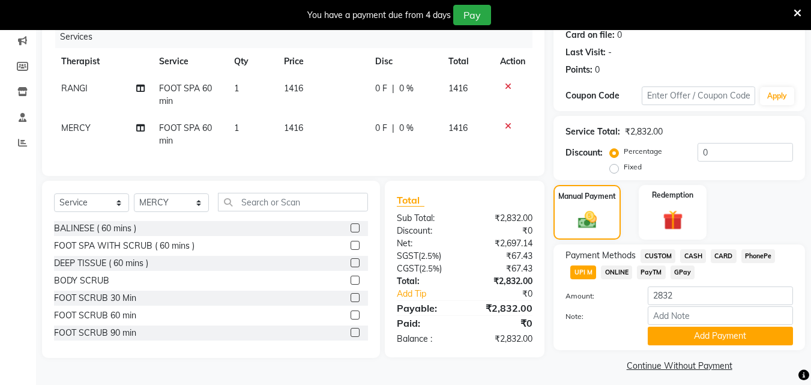
scroll to position [161, 0]
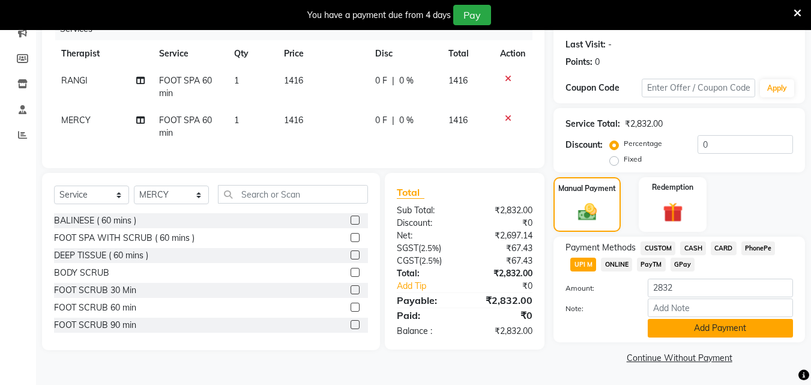
click at [712, 322] on button "Add Payment" at bounding box center [720, 328] width 145 height 19
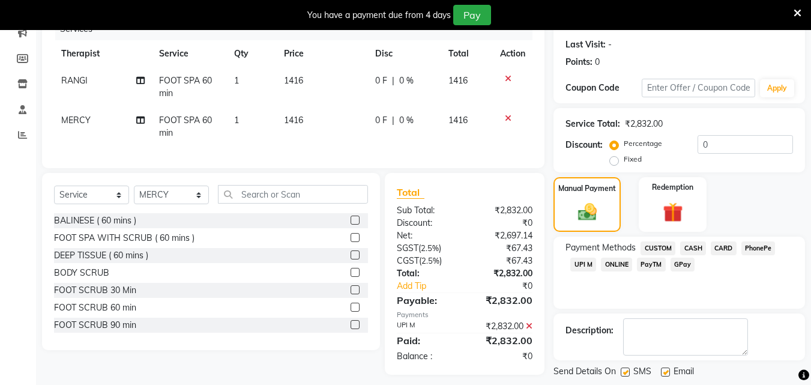
scroll to position [218, 0]
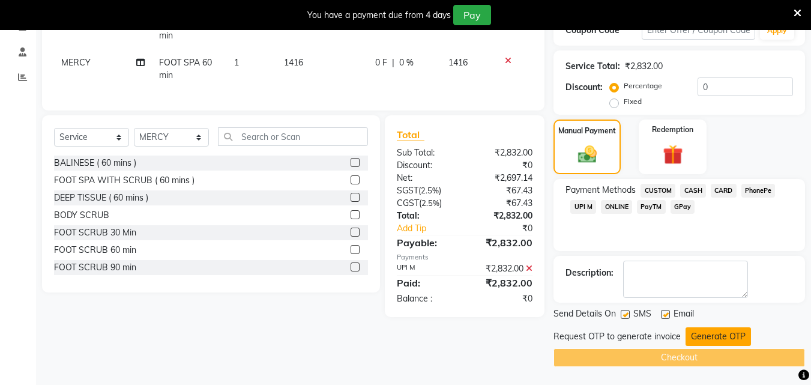
click at [713, 337] on button "Generate OTP" at bounding box center [717, 336] width 65 height 19
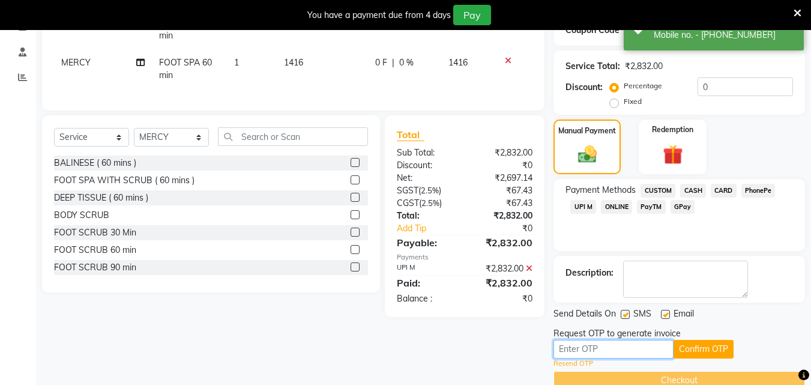
click at [620, 343] on input "text" at bounding box center [613, 349] width 120 height 19
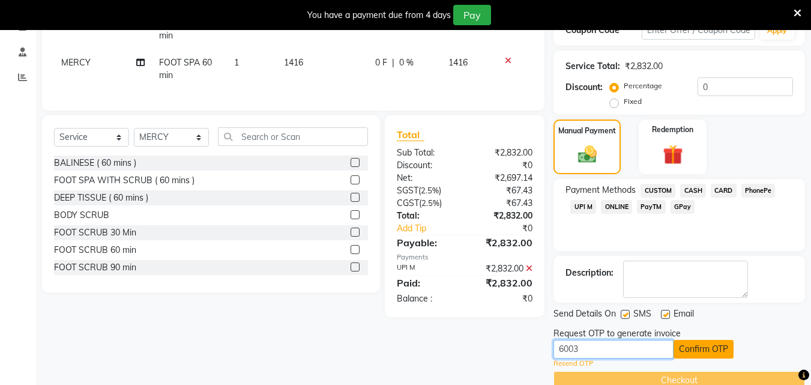
type input "6003"
click at [721, 348] on button "Confirm OTP" at bounding box center [703, 349] width 60 height 19
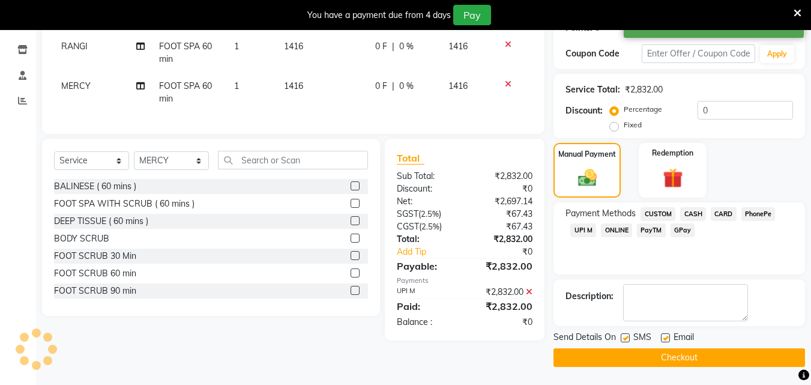
scroll to position [195, 0]
click at [576, 349] on button "Checkout" at bounding box center [678, 357] width 251 height 19
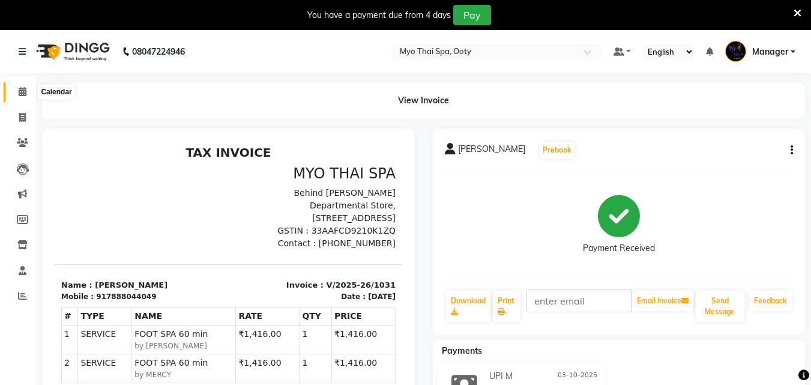
click at [19, 91] on icon at bounding box center [23, 91] width 8 height 9
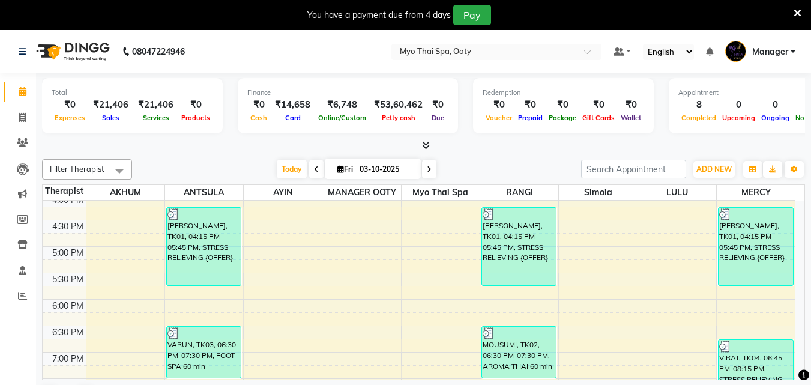
scroll to position [507, 0]
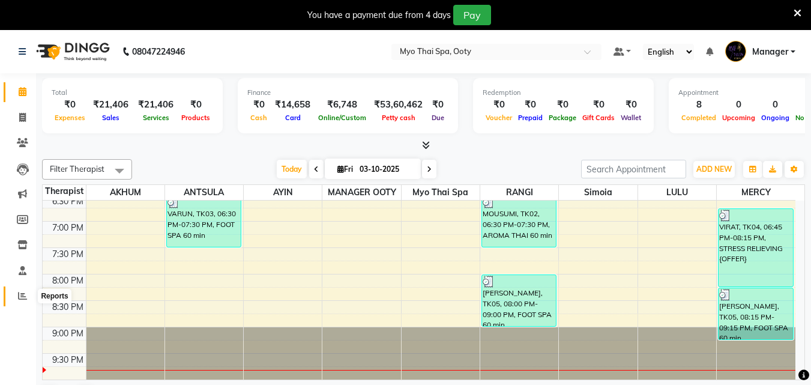
click at [23, 292] on icon at bounding box center [22, 295] width 9 height 9
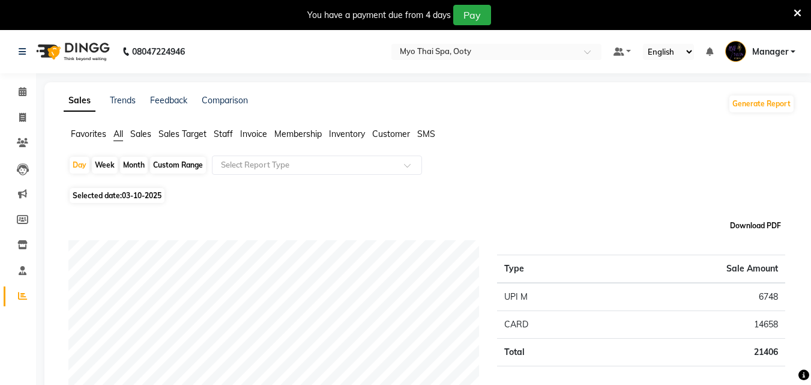
click at [739, 227] on button "Download PDF" at bounding box center [755, 225] width 57 height 17
